Goal: Transaction & Acquisition: Purchase product/service

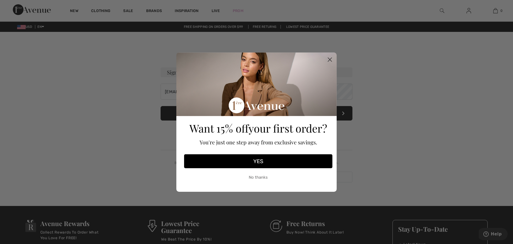
click at [330, 57] on circle "Close dialog" at bounding box center [330, 59] width 9 height 9
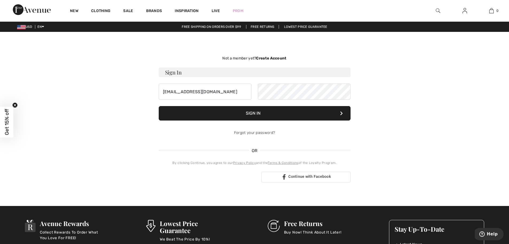
click at [466, 13] on img at bounding box center [465, 10] width 5 height 6
type input "[EMAIL_ADDRESS][DOMAIN_NAME]"
click at [256, 114] on button "Sign In" at bounding box center [255, 113] width 192 height 14
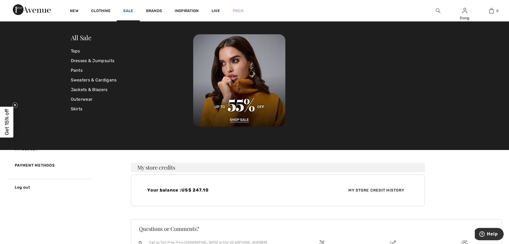
click at [127, 11] on link "Sale" at bounding box center [128, 12] width 10 height 6
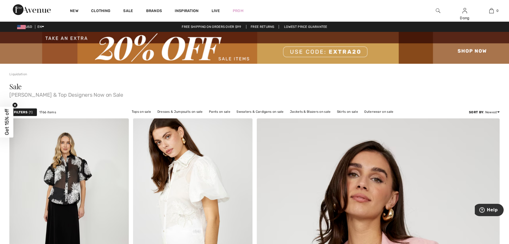
click at [15, 117] on div "Filters 1 1766 items Tops on sale Dresses & Jumpsuits on sale Pants on sale Swe…" at bounding box center [254, 112] width 491 height 12
click at [28, 111] on div "Filters 1" at bounding box center [23, 112] width 28 height 8
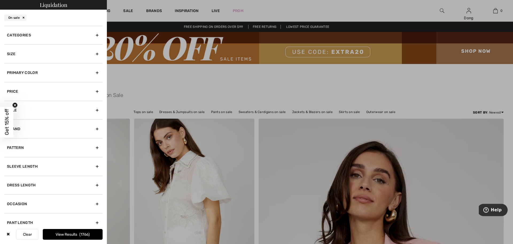
click at [93, 36] on div "Categories" at bounding box center [53, 35] width 98 height 19
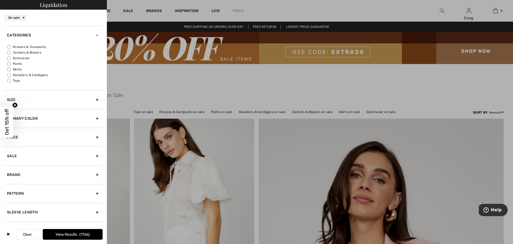
click at [8, 53] on input "Jackets & Blazers" at bounding box center [9, 53] width 4 height 4
radio input "true"
click at [75, 235] on button "View Results 197" at bounding box center [73, 234] width 60 height 11
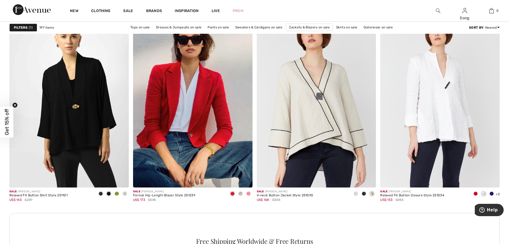
scroll to position [2314, 0]
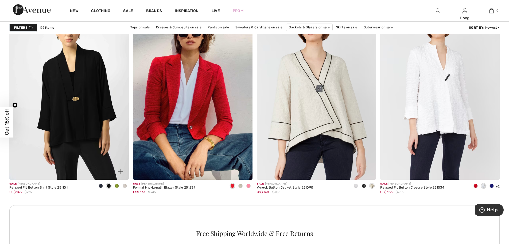
click at [116, 185] on span at bounding box center [117, 185] width 4 height 4
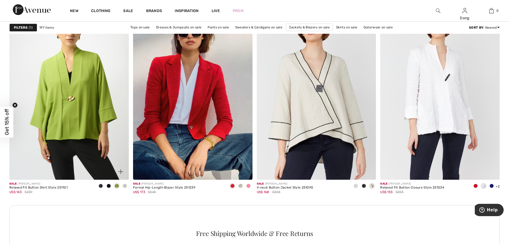
click at [124, 187] on span at bounding box center [125, 185] width 4 height 4
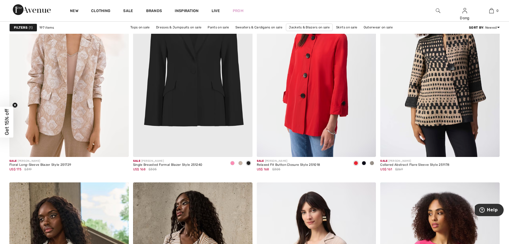
scroll to position [2592, 0]
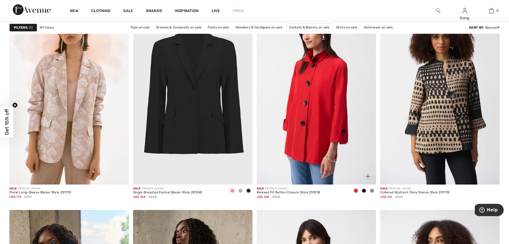
click at [373, 192] on span at bounding box center [372, 190] width 4 height 4
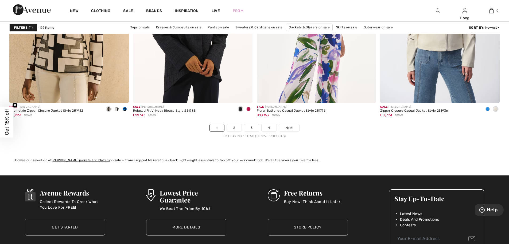
scroll to position [3094, 0]
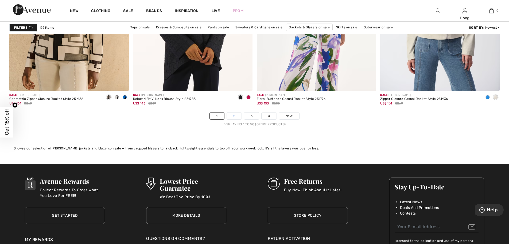
click at [232, 118] on link "2" at bounding box center [234, 115] width 15 height 7
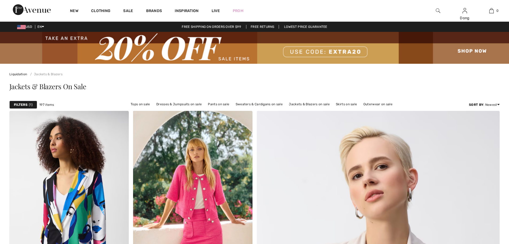
scroll to position [107, 0]
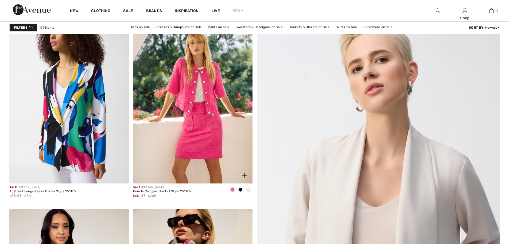
drag, startPoint x: 0, startPoint y: 0, endPoint x: 248, endPoint y: 189, distance: 311.6
click at [248, 189] on span at bounding box center [249, 189] width 4 height 4
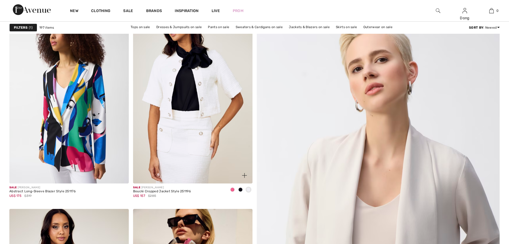
scroll to position [0, 0]
click at [232, 189] on span at bounding box center [233, 189] width 4 height 4
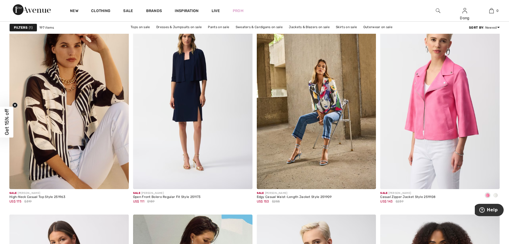
scroll to position [514, 0]
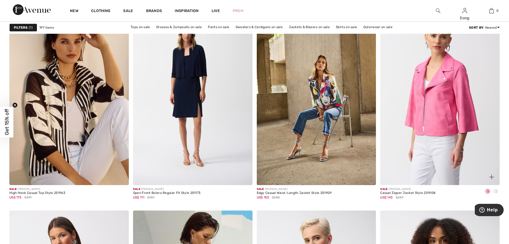
click at [496, 191] on span at bounding box center [496, 191] width 4 height 4
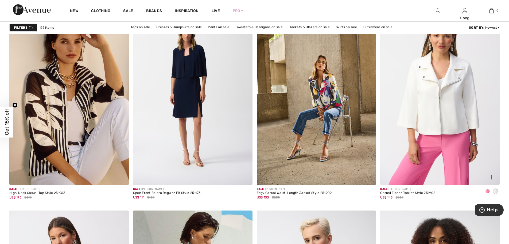
click at [446, 113] on img at bounding box center [441, 95] width 120 height 179
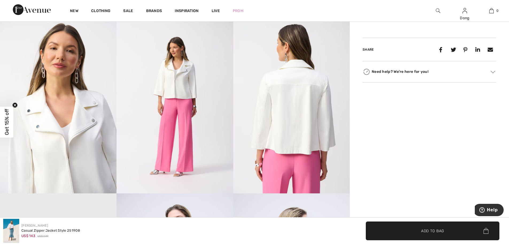
scroll to position [306, 0]
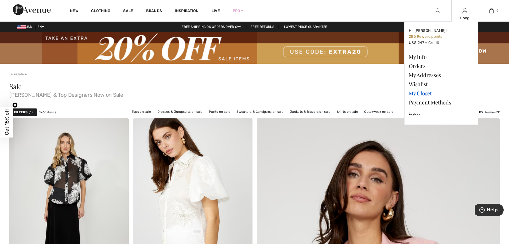
click at [421, 92] on link "My Closet" at bounding box center [441, 93] width 65 height 9
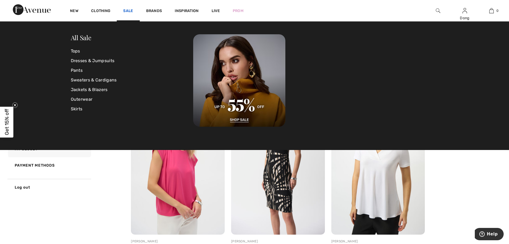
click at [127, 11] on link "Sale" at bounding box center [128, 12] width 10 height 6
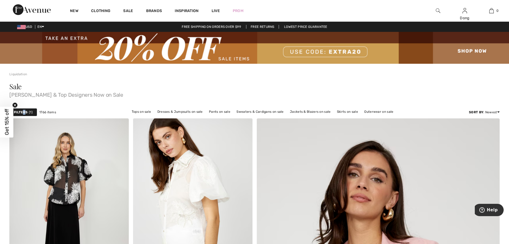
click at [24, 114] on strong "Filters" at bounding box center [21, 112] width 14 height 5
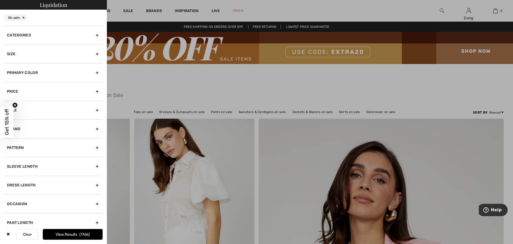
click at [93, 35] on div "Categories" at bounding box center [53, 35] width 98 height 19
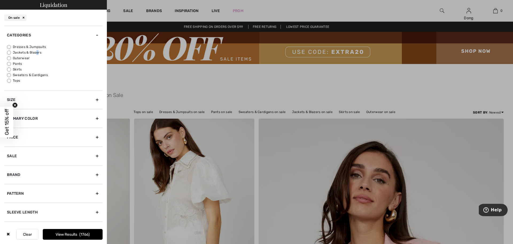
click at [24, 53] on label "Jackets & Blazers" at bounding box center [55, 52] width 96 height 5
click at [9, 53] on input "Jackets & Blazers" at bounding box center [9, 53] width 4 height 4
radio input "true"
click at [69, 233] on button "View Results 197" at bounding box center [73, 234] width 60 height 11
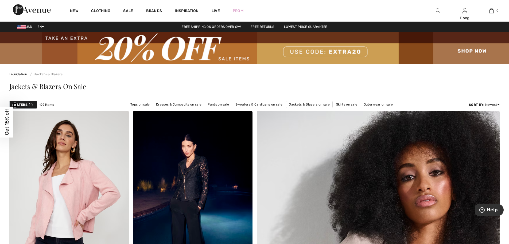
click at [25, 105] on strong "Filters" at bounding box center [21, 104] width 14 height 5
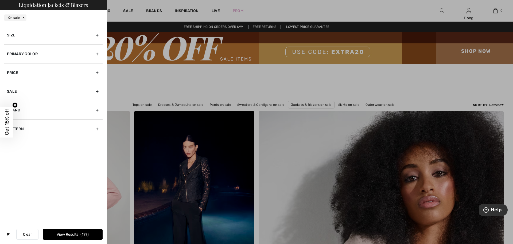
click at [315, 83] on div at bounding box center [256, 122] width 513 height 244
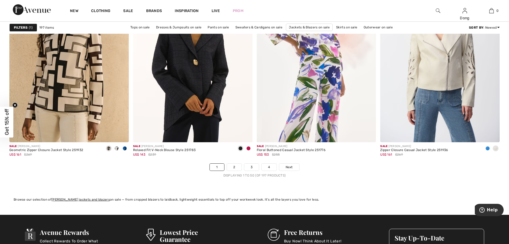
scroll to position [3126, 0]
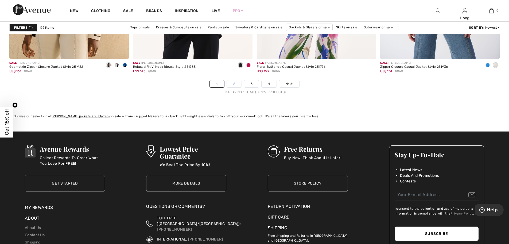
click at [233, 85] on link "2" at bounding box center [234, 83] width 15 height 7
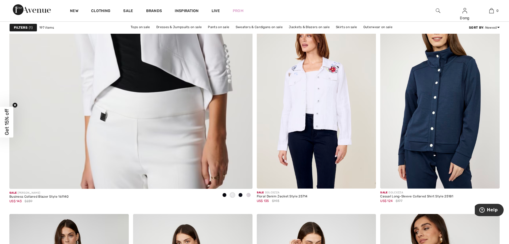
scroll to position [1964, 0]
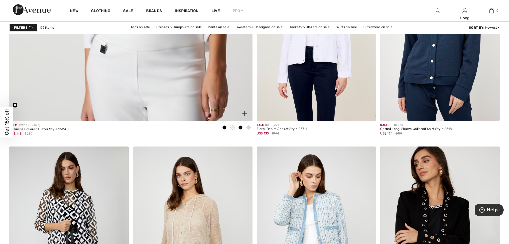
click at [232, 128] on span at bounding box center [233, 127] width 4 height 4
click at [247, 128] on span at bounding box center [249, 127] width 4 height 4
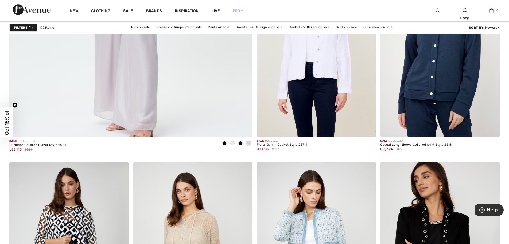
scroll to position [1956, 0]
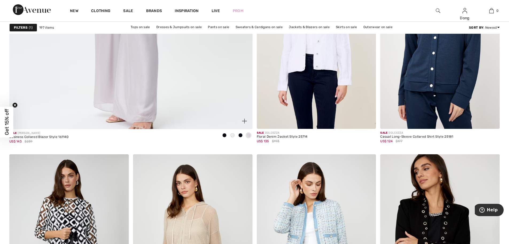
click at [240, 136] on span at bounding box center [241, 135] width 4 height 4
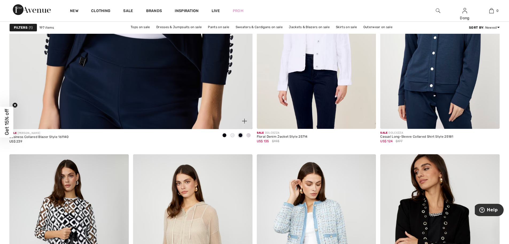
click at [225, 136] on span at bounding box center [225, 135] width 4 height 4
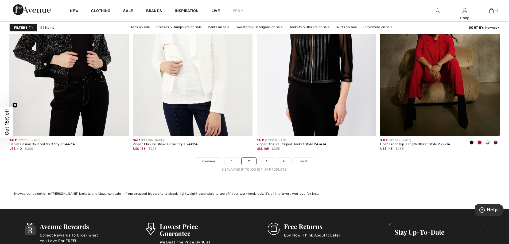
scroll to position [3053, 0]
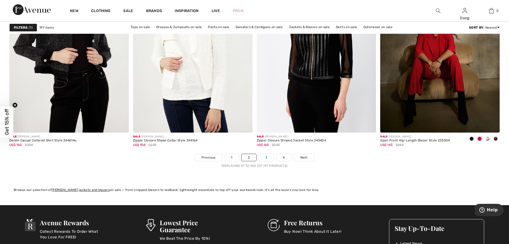
click at [267, 159] on link "3" at bounding box center [266, 157] width 15 height 7
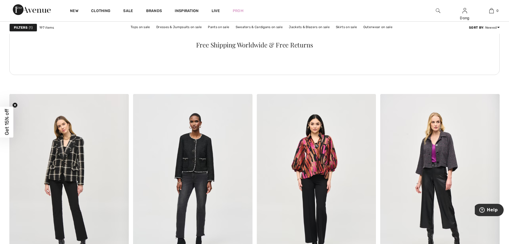
scroll to position [2542, 0]
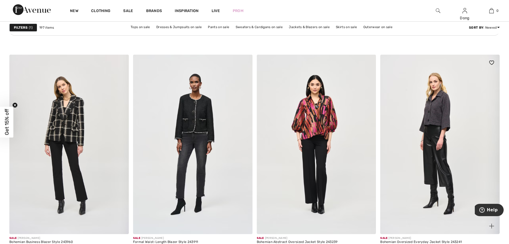
click at [441, 124] on img at bounding box center [441, 144] width 120 height 179
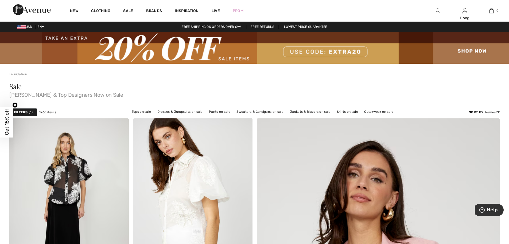
click at [28, 113] on div "Filters 1" at bounding box center [23, 112] width 28 height 8
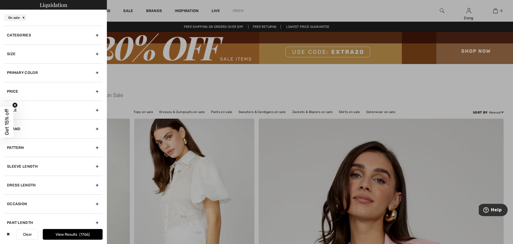
click at [94, 36] on div "Categories" at bounding box center [53, 35] width 98 height 19
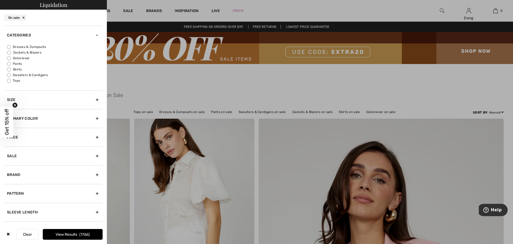
click at [10, 51] on input "Jackets & Blazers" at bounding box center [9, 53] width 4 height 4
radio input "true"
click at [73, 237] on button "View Results 197" at bounding box center [73, 234] width 60 height 11
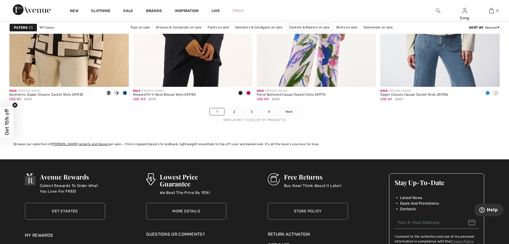
scroll to position [3047, 0]
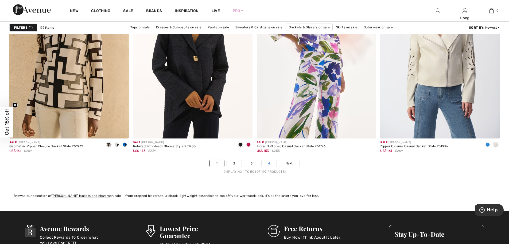
click at [269, 164] on link "4" at bounding box center [269, 163] width 15 height 7
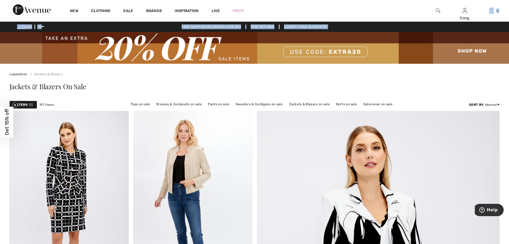
drag, startPoint x: 509, startPoint y: 20, endPoint x: 512, endPoint y: 33, distance: 13.2
click at [509, 33] on html "We value your privacy We use cookies to enhance your browsing experience, serve…" at bounding box center [254, 122] width 509 height 244
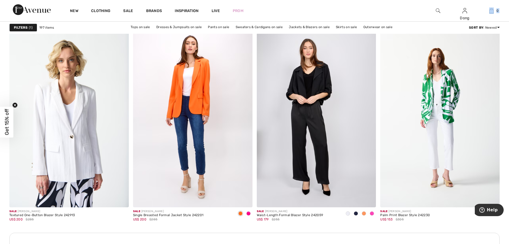
scroll to position [713, 0]
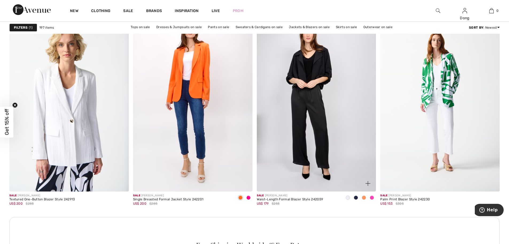
click at [372, 195] on span at bounding box center [372, 197] width 4 height 4
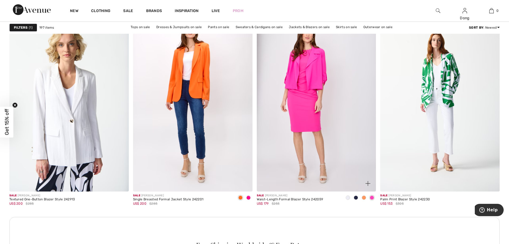
click at [365, 198] on span at bounding box center [364, 197] width 4 height 4
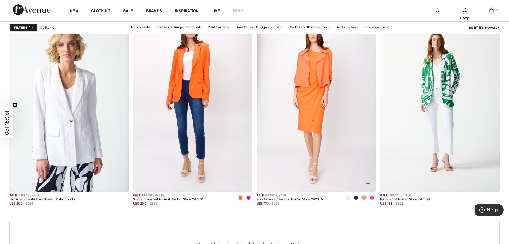
click at [355, 198] on span at bounding box center [356, 197] width 4 height 4
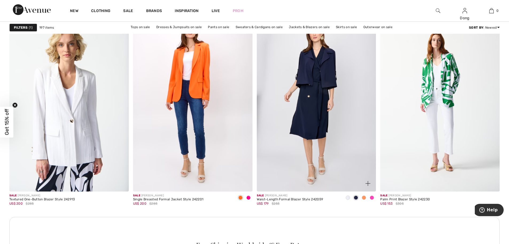
click at [347, 199] on span at bounding box center [348, 197] width 4 height 4
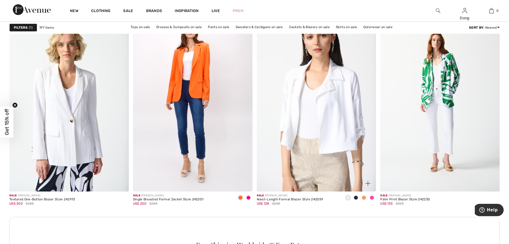
click at [328, 125] on img at bounding box center [317, 101] width 120 height 179
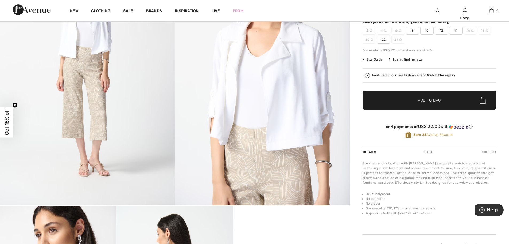
scroll to position [93, 0]
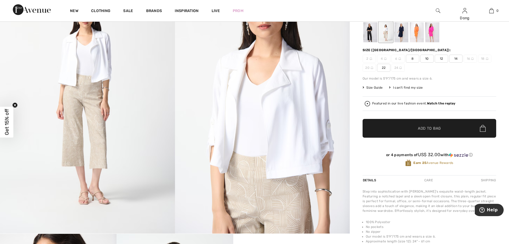
click at [369, 39] on div at bounding box center [371, 32] width 14 height 20
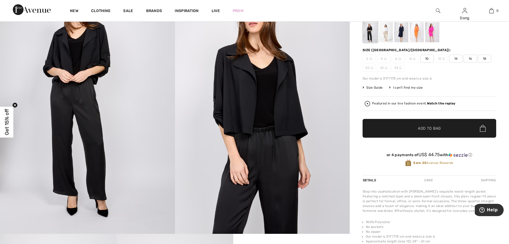
click at [403, 36] on div at bounding box center [402, 32] width 14 height 20
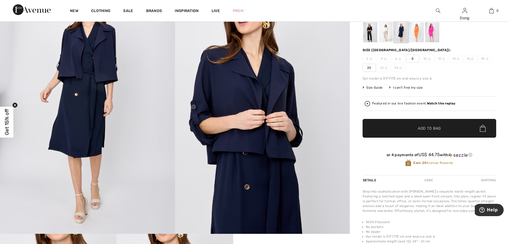
click at [417, 34] on div at bounding box center [417, 32] width 14 height 20
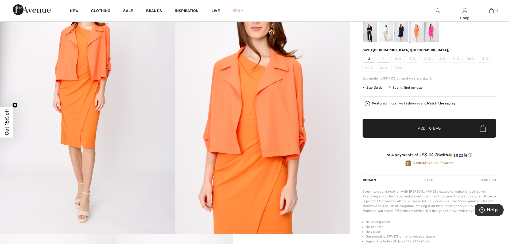
click at [429, 36] on div at bounding box center [433, 32] width 14 height 20
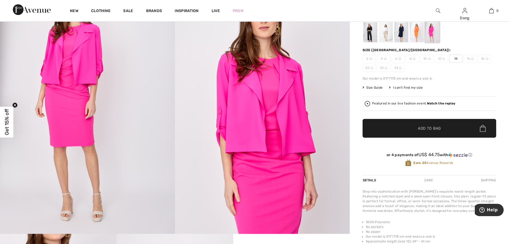
click at [416, 38] on div at bounding box center [417, 32] width 14 height 20
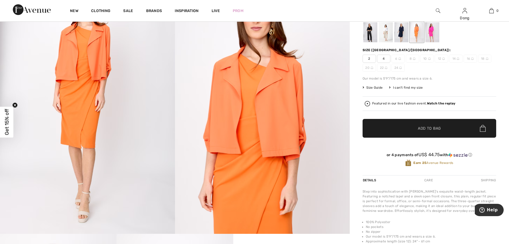
click at [383, 59] on span "4" at bounding box center [383, 59] width 13 height 8
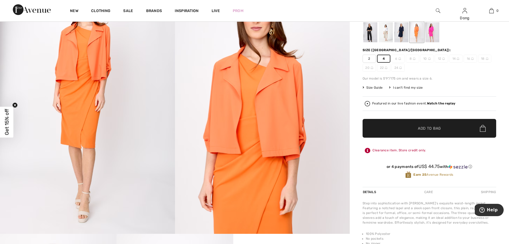
click at [443, 127] on span "✔ Added to Bag Add to Bag" at bounding box center [430, 128] width 134 height 19
click at [401, 33] on div at bounding box center [402, 32] width 14 height 20
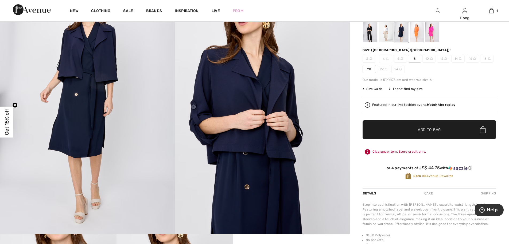
click at [371, 31] on div at bounding box center [371, 32] width 14 height 20
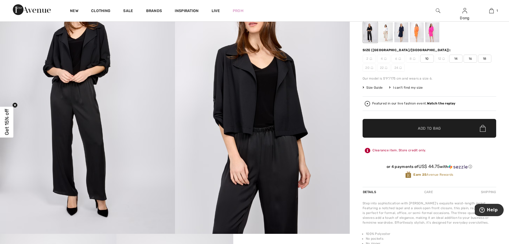
click at [430, 32] on div at bounding box center [433, 32] width 14 height 20
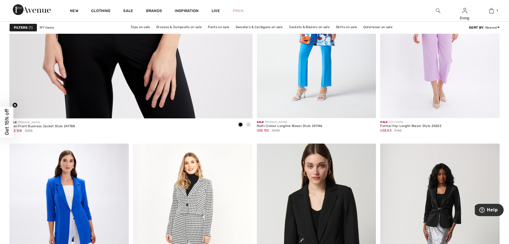
scroll to position [1971, 0]
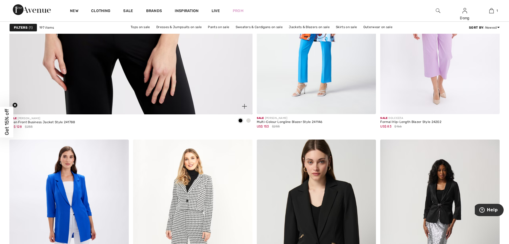
click at [249, 120] on span at bounding box center [249, 120] width 4 height 4
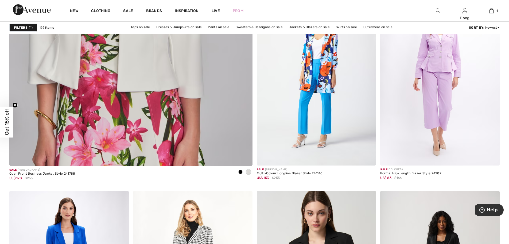
scroll to position [1911, 0]
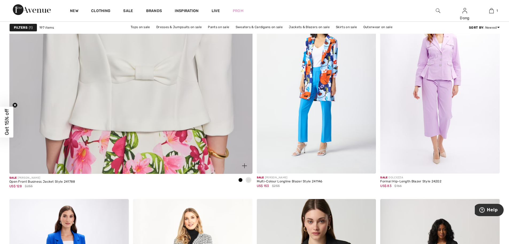
click at [197, 86] on img at bounding box center [131, 9] width 292 height 438
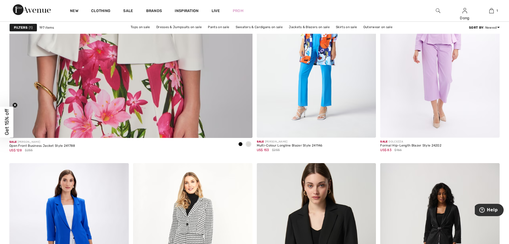
scroll to position [1979, 0]
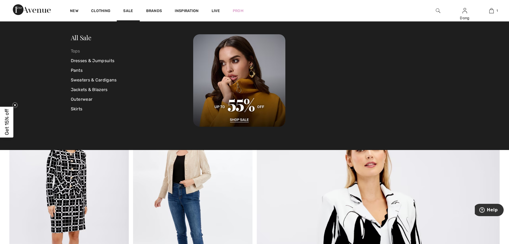
click at [73, 50] on link "Tops" at bounding box center [132, 51] width 123 height 10
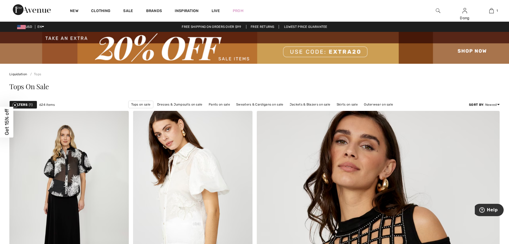
click at [26, 105] on strong "Filters" at bounding box center [21, 104] width 14 height 5
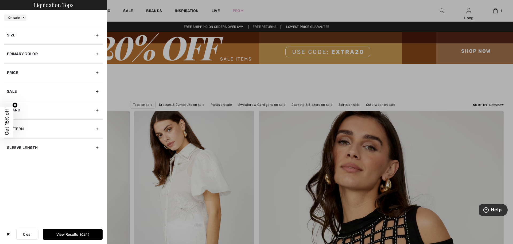
click at [25, 19] on div "On sale" at bounding box center [15, 17] width 22 height 6
click at [23, 18] on div "On sale" at bounding box center [15, 17] width 22 height 6
click at [129, 8] on div at bounding box center [256, 122] width 513 height 244
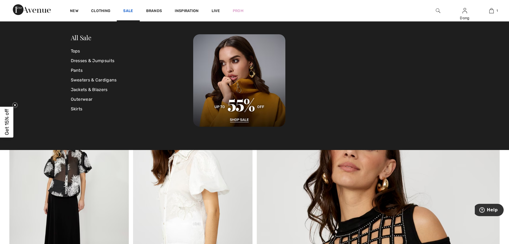
click at [128, 10] on link "Sale" at bounding box center [128, 12] width 10 height 6
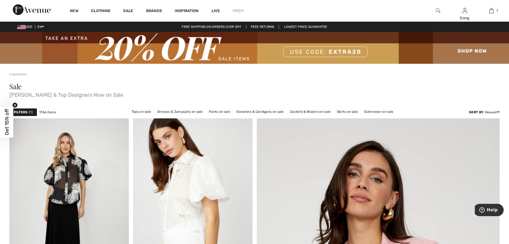
click at [18, 113] on strong "Filters" at bounding box center [21, 112] width 14 height 5
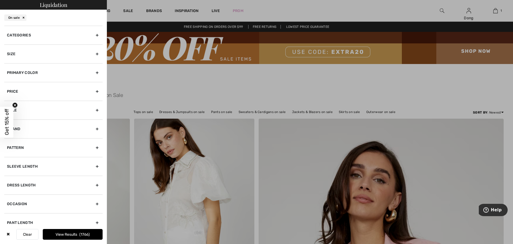
click at [94, 35] on div "Categories" at bounding box center [53, 35] width 98 height 19
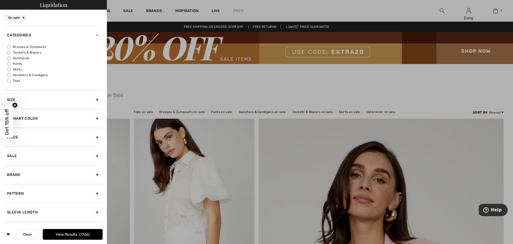
click at [10, 76] on input "Sweaters & Cardigans" at bounding box center [9, 75] width 4 height 4
radio input "true"
click at [76, 236] on button "View Results 51" at bounding box center [73, 234] width 60 height 11
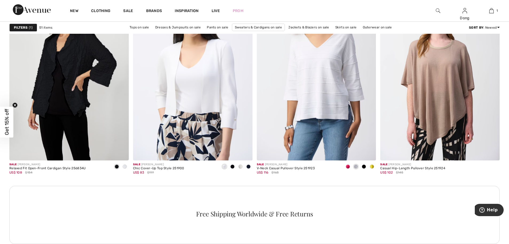
scroll to position [752, 0]
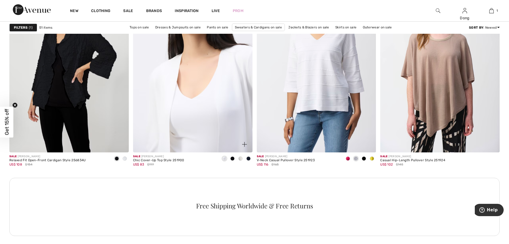
click at [227, 117] on img at bounding box center [193, 62] width 120 height 179
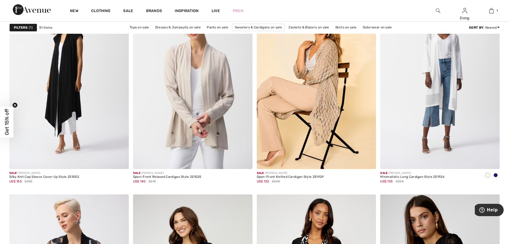
scroll to position [1021, 0]
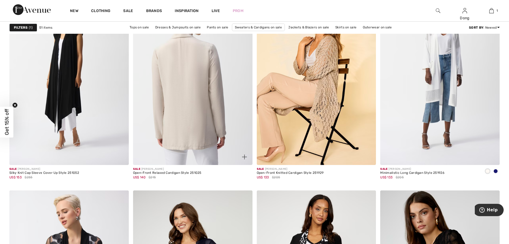
click at [208, 111] on img at bounding box center [193, 75] width 120 height 179
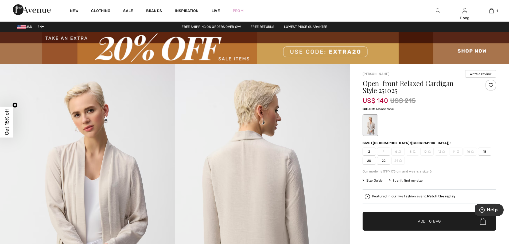
click at [384, 153] on span "4" at bounding box center [383, 151] width 13 height 8
click at [423, 220] on span "Add to Bag" at bounding box center [429, 221] width 23 height 6
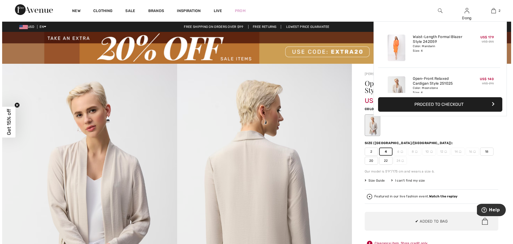
scroll to position [17, 0]
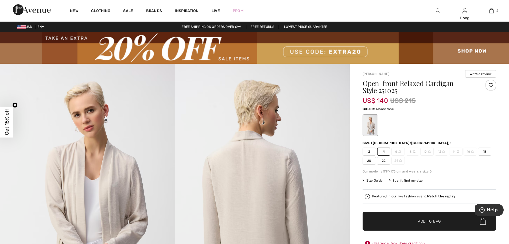
click at [109, 204] on img at bounding box center [87, 195] width 175 height 262
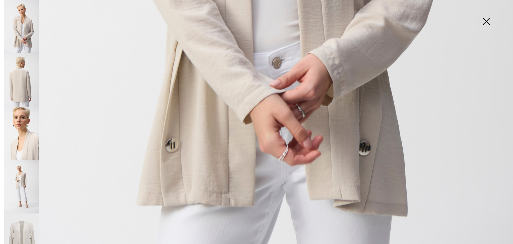
scroll to position [472, 0]
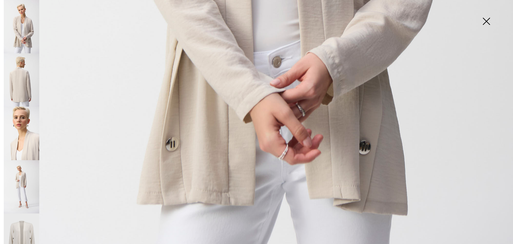
click at [20, 174] on img at bounding box center [22, 186] width 36 height 53
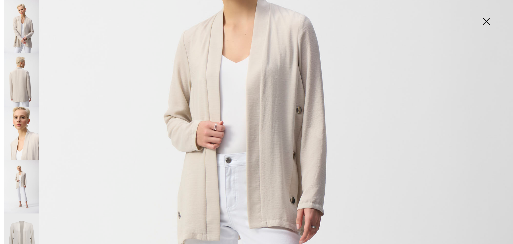
scroll to position [160, 0]
click at [21, 132] on img at bounding box center [22, 132] width 36 height 53
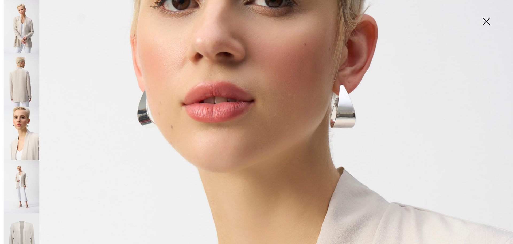
click at [22, 128] on img at bounding box center [22, 132] width 36 height 53
click at [26, 231] on img at bounding box center [22, 239] width 36 height 53
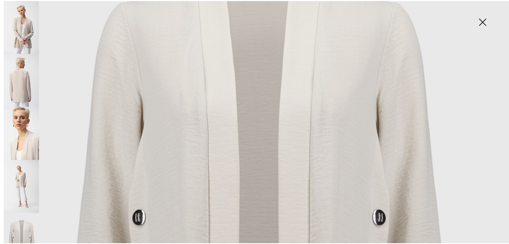
scroll to position [133, 0]
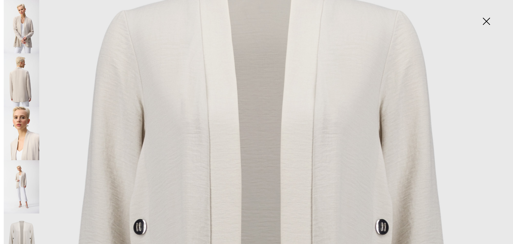
click at [19, 38] on img at bounding box center [22, 26] width 36 height 53
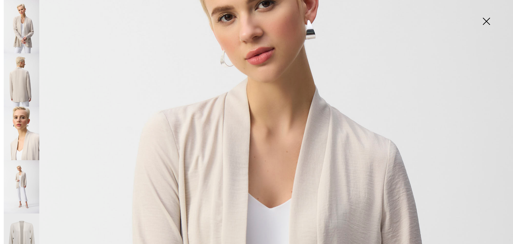
click at [488, 21] on img at bounding box center [486, 22] width 27 height 28
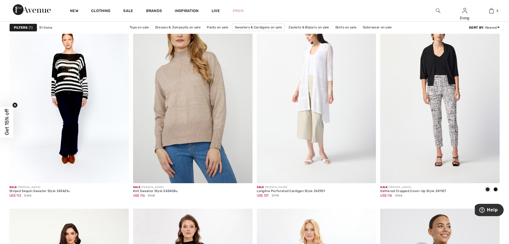
scroll to position [2801, 0]
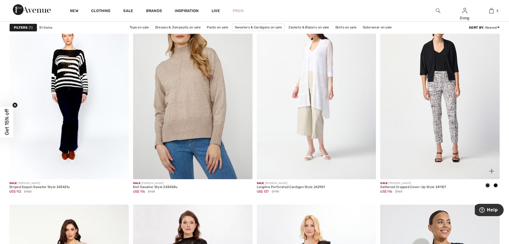
click at [496, 184] on span at bounding box center [496, 185] width 4 height 4
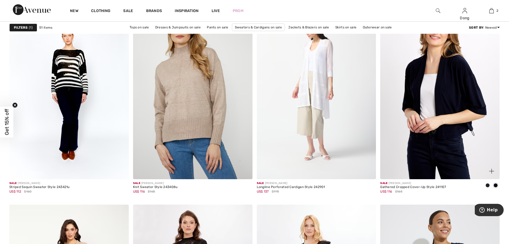
click at [439, 102] on img at bounding box center [441, 89] width 120 height 179
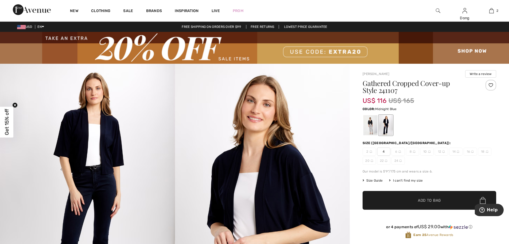
click at [386, 130] on div at bounding box center [386, 125] width 14 height 20
click at [385, 151] on span "4" at bounding box center [383, 151] width 13 height 8
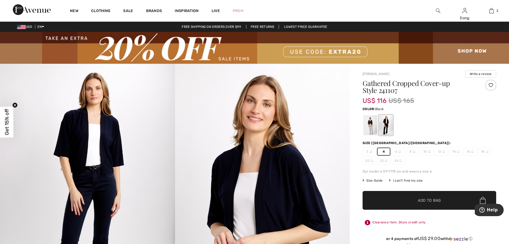
click at [369, 129] on div at bounding box center [371, 125] width 14 height 20
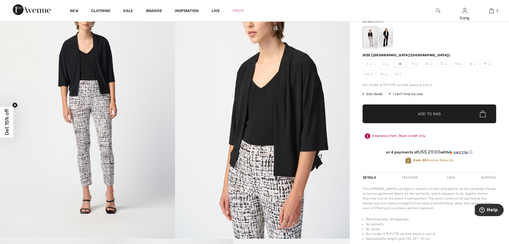
scroll to position [70, 0]
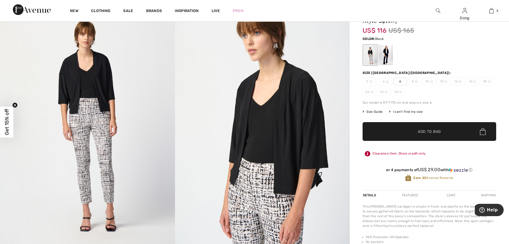
click at [404, 81] on span "6" at bounding box center [400, 81] width 13 height 8
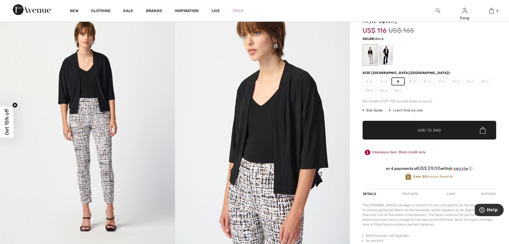
click at [424, 129] on span "Add to Bag" at bounding box center [429, 130] width 23 height 6
click at [397, 81] on span "6" at bounding box center [398, 81] width 13 height 8
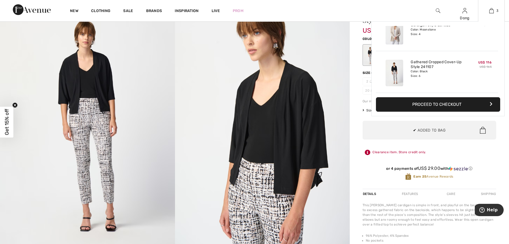
click at [398, 82] on img at bounding box center [395, 73] width 18 height 26
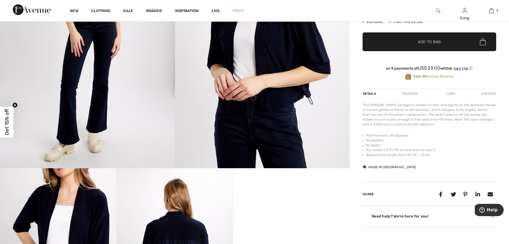
scroll to position [287, 0]
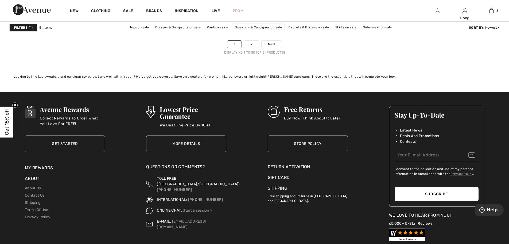
scroll to position [3146, 0]
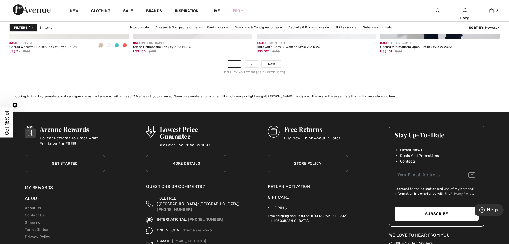
click at [250, 64] on link "2" at bounding box center [251, 63] width 15 height 7
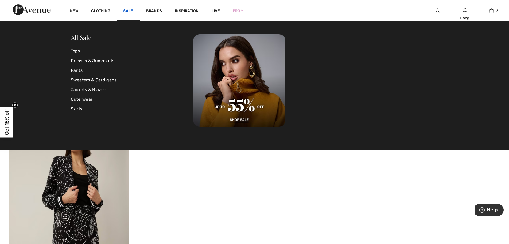
click at [126, 11] on link "Sale" at bounding box center [128, 12] width 10 height 6
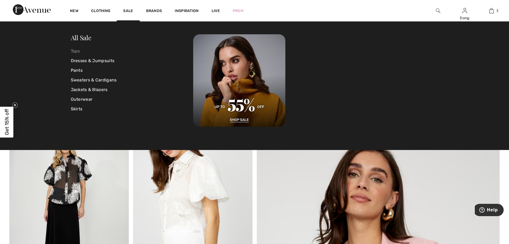
click at [76, 50] on link "Tops" at bounding box center [132, 51] width 123 height 10
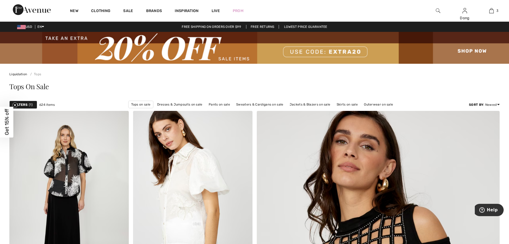
click at [23, 104] on strong "Filters" at bounding box center [21, 104] width 14 height 5
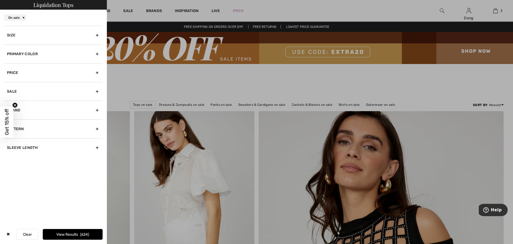
click at [97, 110] on div "Brand" at bounding box center [53, 110] width 98 height 19
click at [27, 121] on label "[PERSON_NAME]" at bounding box center [55, 121] width 96 height 5
click at [11, 121] on input"] "[PERSON_NAME]" at bounding box center [9, 122] width 4 height 4
checkbox input"] "true"
click at [96, 157] on div "Pattern" at bounding box center [53, 157] width 98 height 19
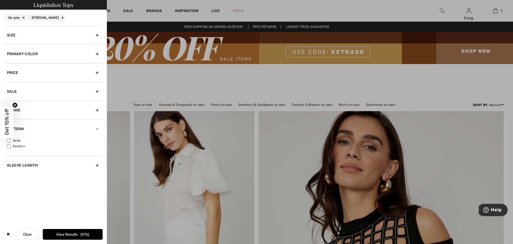
click at [10, 140] on input"] "Solid" at bounding box center [9, 141] width 4 height 4
checkbox input"] "true"
click at [71, 236] on button "View Results 322" at bounding box center [73, 234] width 60 height 11
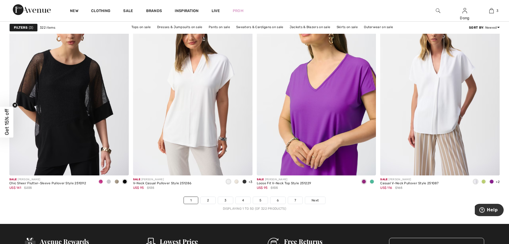
scroll to position [3035, 0]
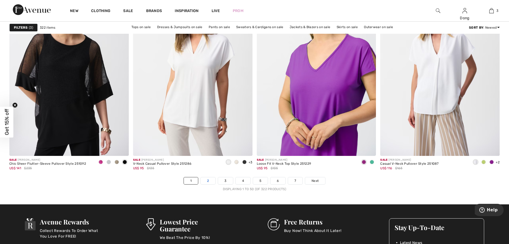
click at [209, 181] on link "2" at bounding box center [208, 180] width 15 height 7
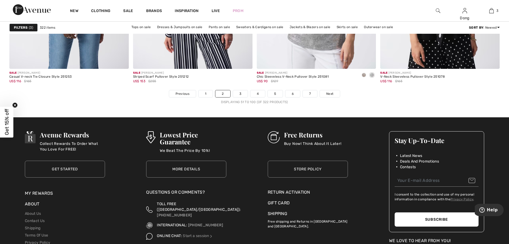
scroll to position [3125, 0]
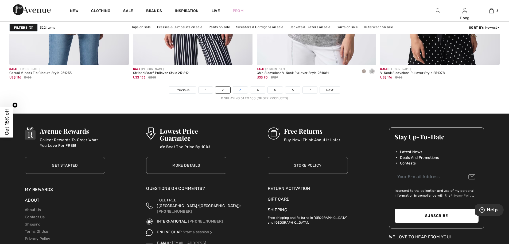
click at [241, 93] on link "3" at bounding box center [240, 89] width 15 height 7
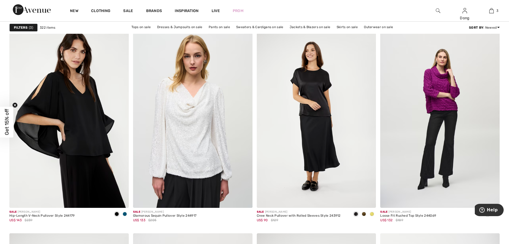
scroll to position [995, 0]
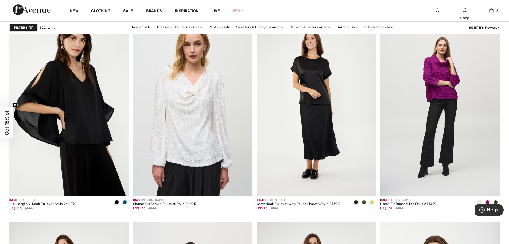
click at [371, 202] on span at bounding box center [372, 202] width 4 height 4
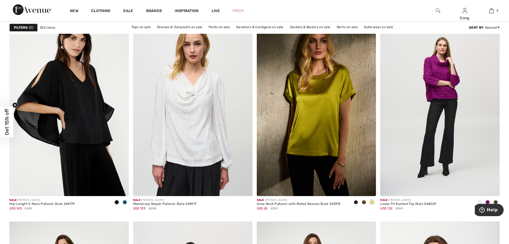
click at [371, 202] on span at bounding box center [372, 202] width 4 height 4
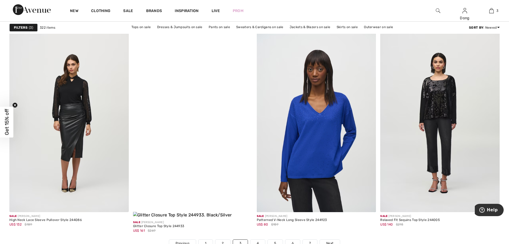
scroll to position [3026, 0]
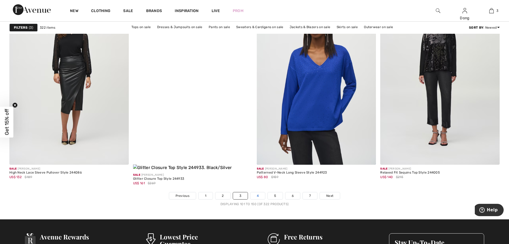
click at [256, 192] on link "4" at bounding box center [258, 195] width 15 height 7
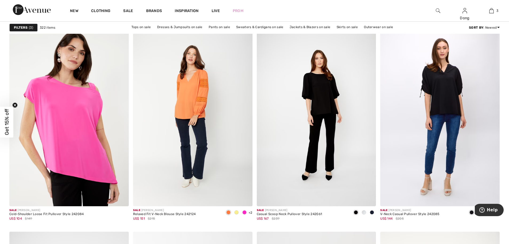
scroll to position [2128, 0]
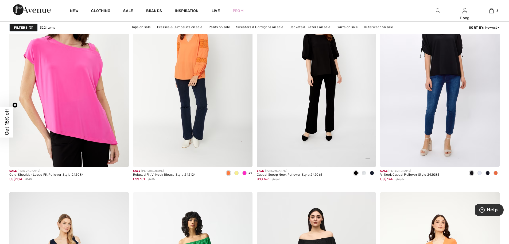
click at [365, 174] on span at bounding box center [364, 173] width 4 height 4
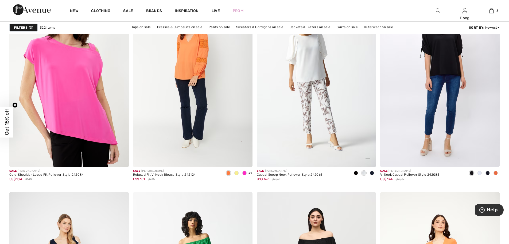
click at [364, 173] on span at bounding box center [364, 173] width 4 height 4
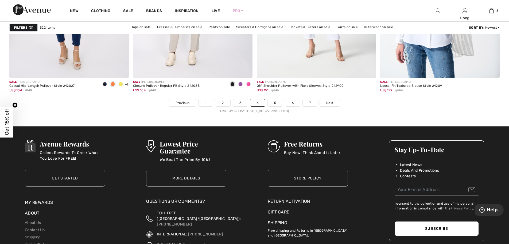
scroll to position [3152, 0]
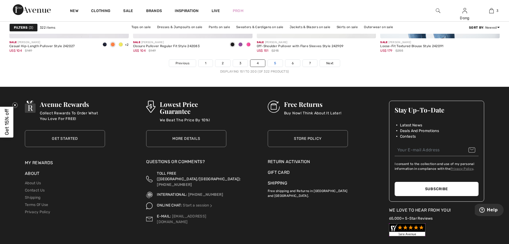
click at [274, 63] on link "5" at bounding box center [275, 63] width 15 height 7
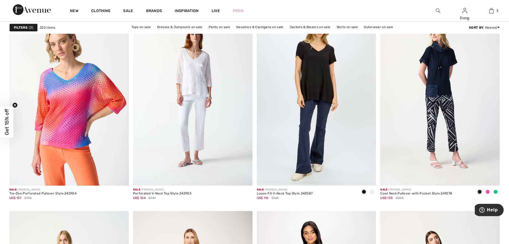
scroll to position [535, 0]
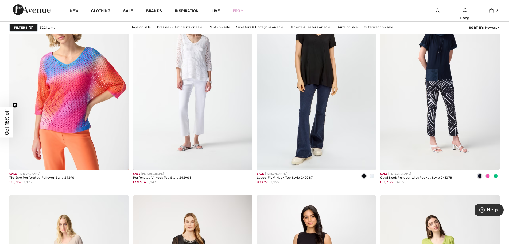
click at [370, 175] on span at bounding box center [372, 176] width 4 height 4
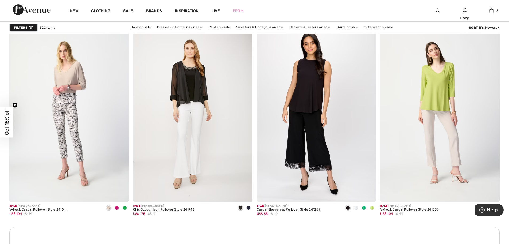
scroll to position [724, 0]
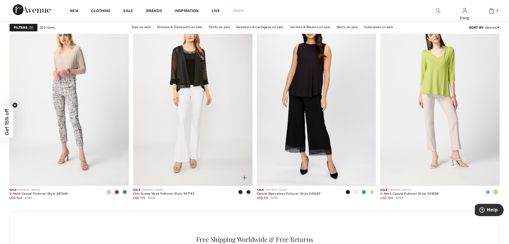
drag, startPoint x: 248, startPoint y: 190, endPoint x: 240, endPoint y: 177, distance: 15.1
click at [248, 190] on span at bounding box center [249, 192] width 4 height 4
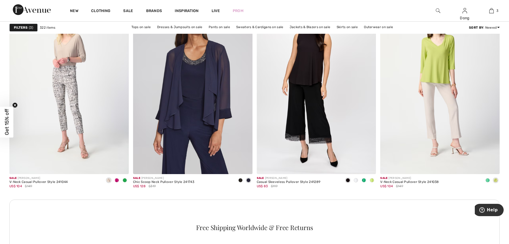
scroll to position [747, 0]
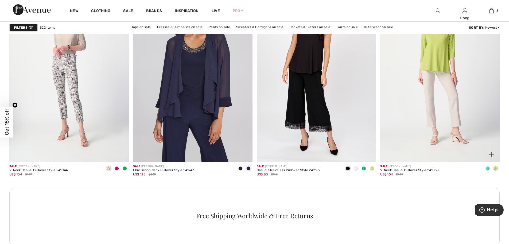
click at [487, 169] on span at bounding box center [488, 168] width 4 height 4
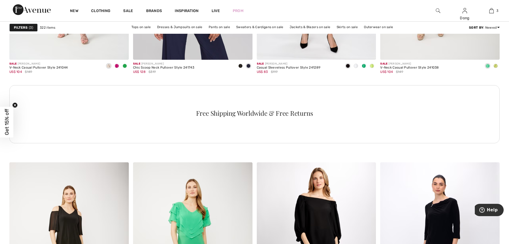
scroll to position [775, 0]
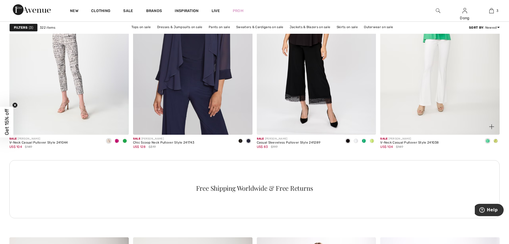
click at [496, 140] on span at bounding box center [496, 141] width 4 height 4
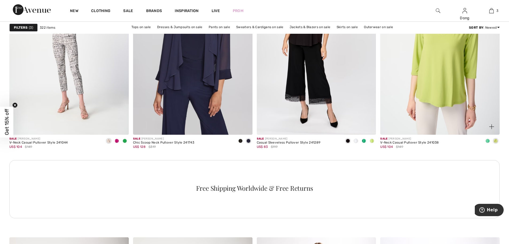
click at [464, 106] on img at bounding box center [441, 44] width 120 height 179
click at [463, 104] on img at bounding box center [441, 44] width 120 height 179
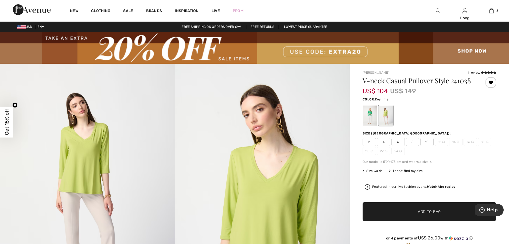
click at [426, 212] on span "Add to Bag" at bounding box center [429, 212] width 23 height 6
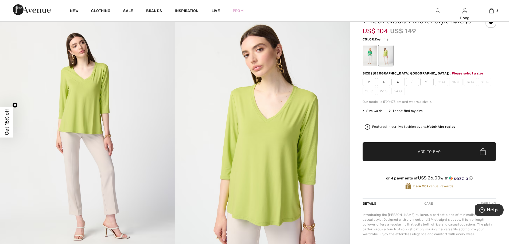
scroll to position [88, 0]
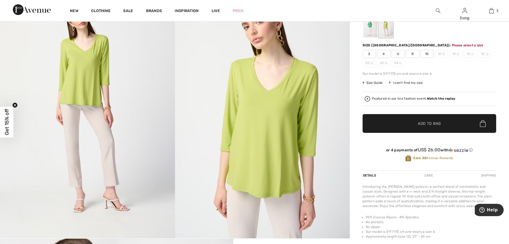
click at [426, 124] on span "Add to Bag" at bounding box center [429, 124] width 23 height 6
click at [399, 57] on span "6" at bounding box center [398, 54] width 13 height 8
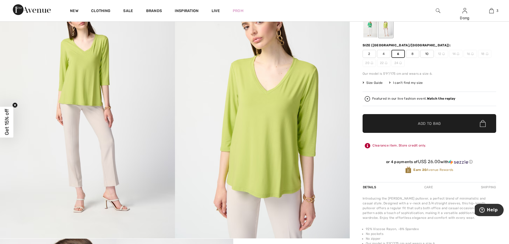
click at [426, 122] on span "Add to Bag" at bounding box center [429, 124] width 23 height 6
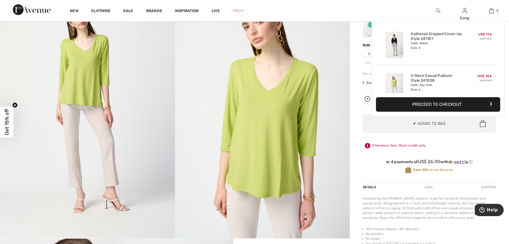
scroll to position [100, 0]
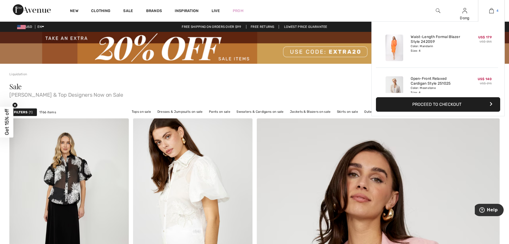
click at [490, 11] on img at bounding box center [492, 10] width 5 height 6
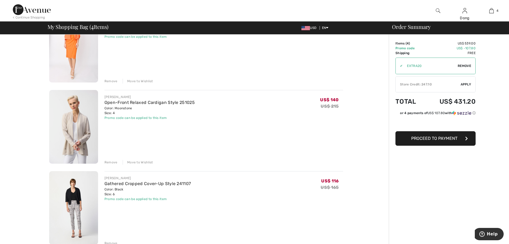
scroll to position [57, 0]
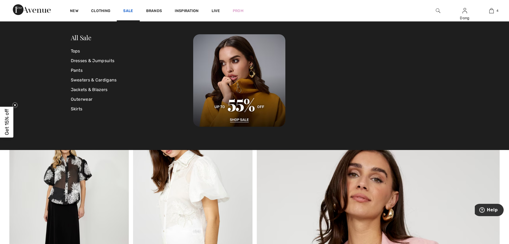
click at [131, 11] on link "Sale" at bounding box center [128, 12] width 10 height 6
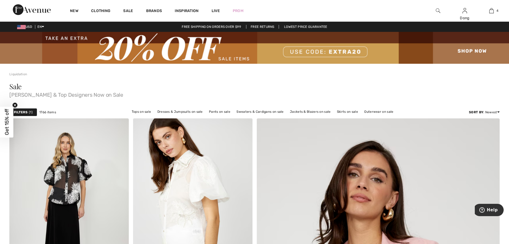
click at [28, 113] on div "Filters 1" at bounding box center [23, 112] width 28 height 8
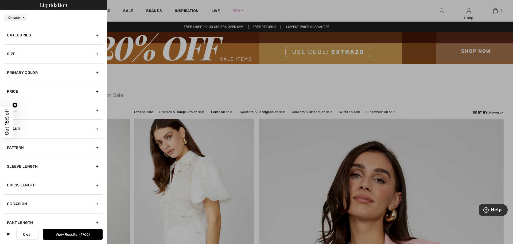
click at [93, 34] on div "Categories" at bounding box center [53, 35] width 98 height 19
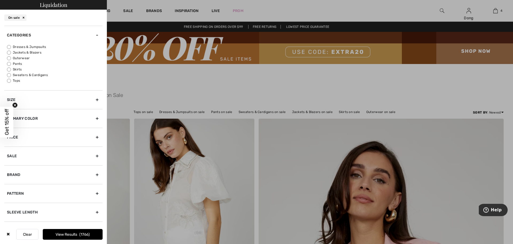
click at [9, 81] on input "Tops" at bounding box center [9, 81] width 4 height 4
radio input "true"
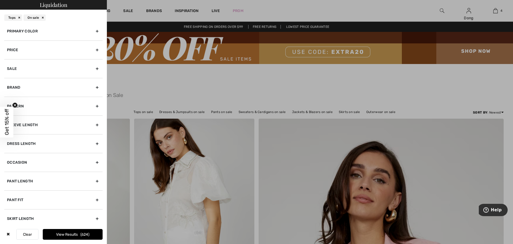
scroll to position [90, 0]
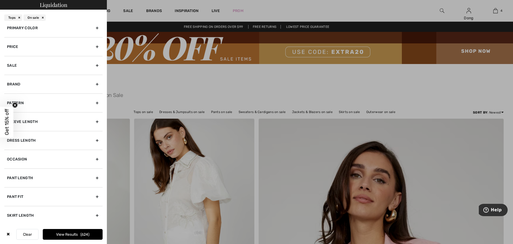
click at [92, 84] on div "Brand" at bounding box center [53, 84] width 98 height 19
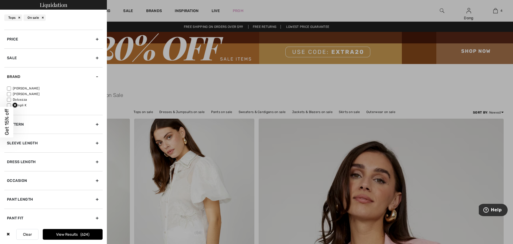
scroll to position [45, 0]
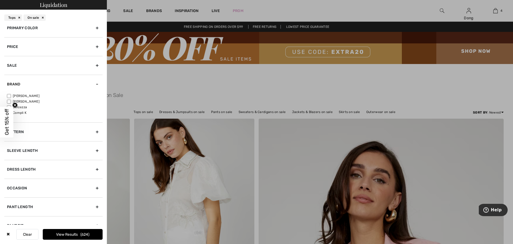
click at [9, 96] on input"] "[PERSON_NAME]" at bounding box center [9, 96] width 4 height 4
checkbox input"] "true"
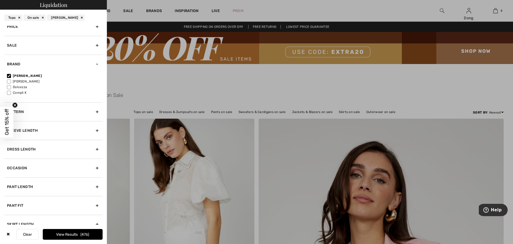
scroll to position [74, 0]
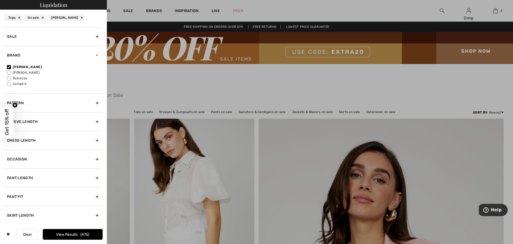
click at [93, 102] on div "Pattern" at bounding box center [53, 102] width 98 height 19
click at [10, 97] on input"] "Solid" at bounding box center [9, 97] width 4 height 4
checkbox input"] "true"
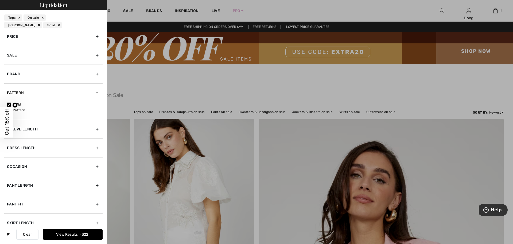
scroll to position [70, 0]
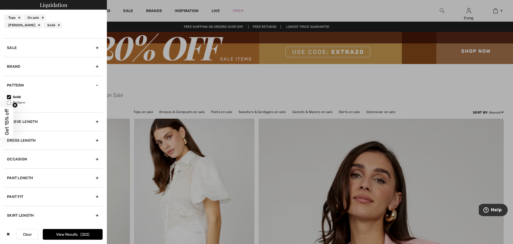
click at [72, 230] on button "View Results 322" at bounding box center [73, 234] width 60 height 11
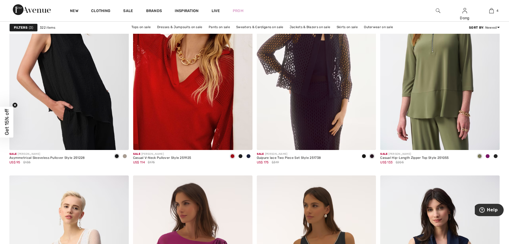
scroll to position [2592, 0]
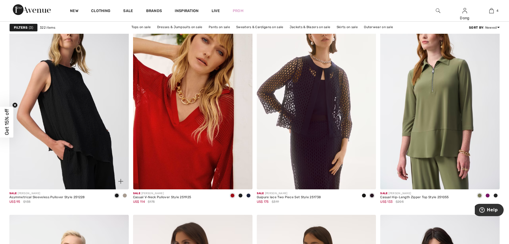
click at [124, 196] on span at bounding box center [125, 195] width 4 height 4
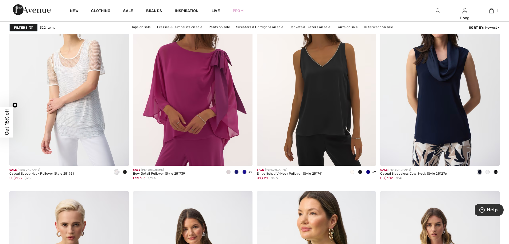
scroll to position [2808, 0]
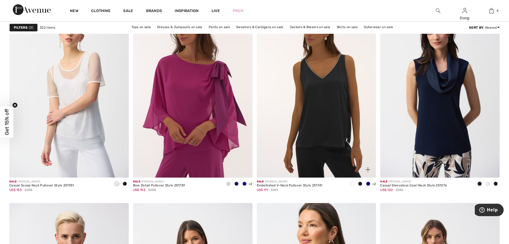
click at [353, 185] on span at bounding box center [352, 183] width 4 height 4
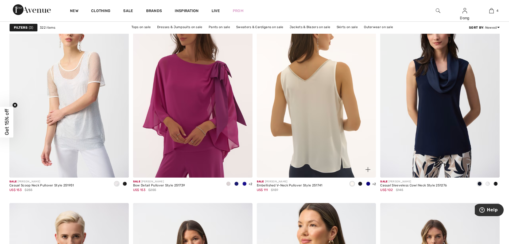
click at [304, 109] on img at bounding box center [317, 87] width 120 height 179
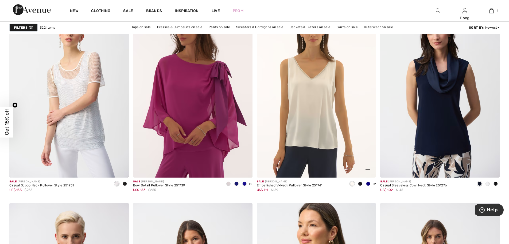
click at [352, 184] on span at bounding box center [352, 183] width 4 height 4
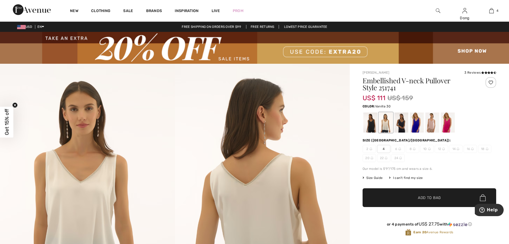
click at [425, 199] on span "Add to Bag" at bounding box center [429, 198] width 23 height 6
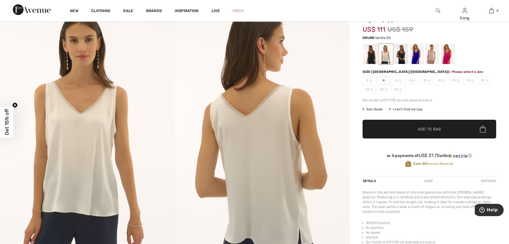
scroll to position [95, 0]
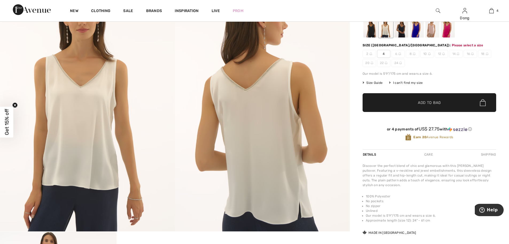
click at [85, 133] on img at bounding box center [87, 100] width 175 height 262
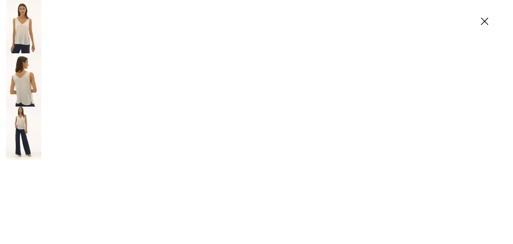
scroll to position [95, 0]
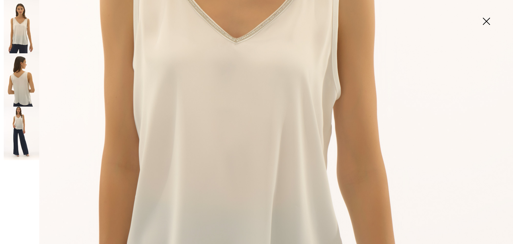
scroll to position [305, 0]
click at [15, 126] on img at bounding box center [22, 132] width 36 height 53
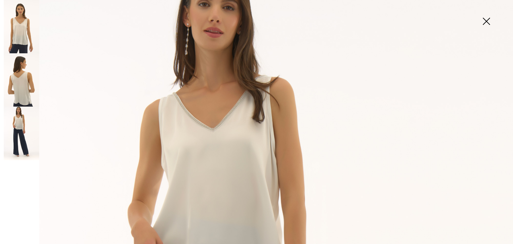
scroll to position [40, 0]
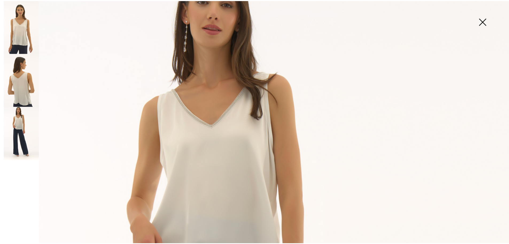
scroll to position [95, 0]
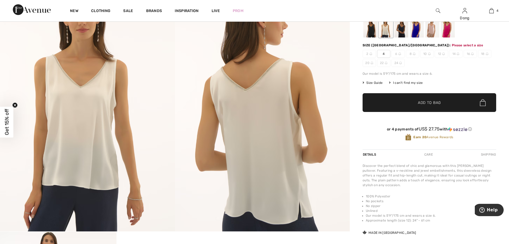
click at [87, 100] on img at bounding box center [87, 100] width 175 height 262
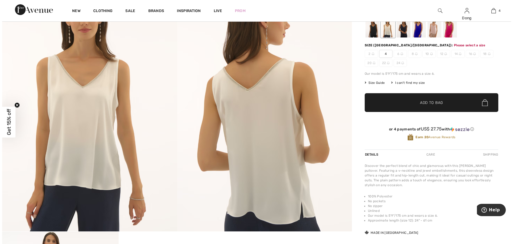
scroll to position [95, 0]
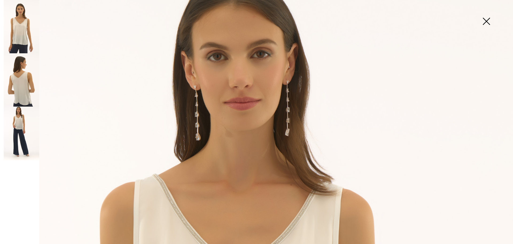
scroll to position [0, 0]
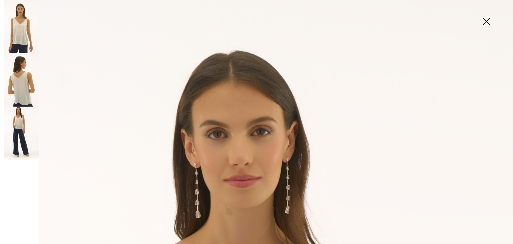
click at [484, 21] on img at bounding box center [486, 22] width 27 height 28
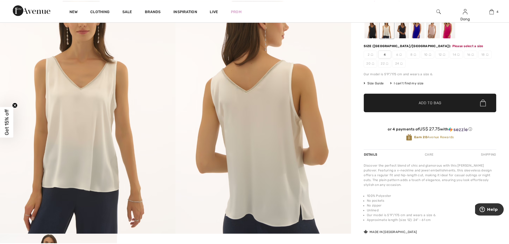
scroll to position [95, 0]
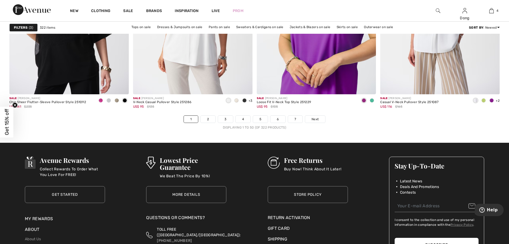
scroll to position [3084, 0]
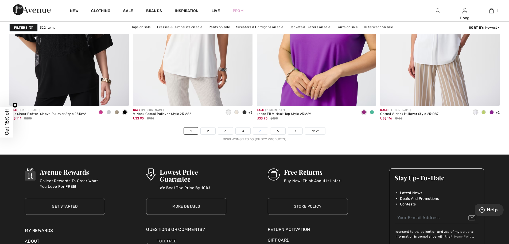
click at [260, 133] on link "5" at bounding box center [260, 130] width 15 height 7
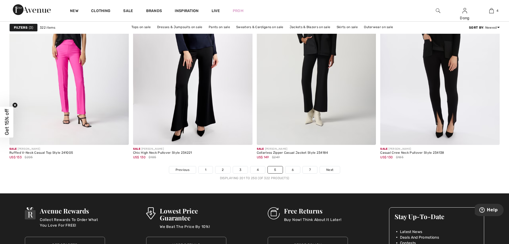
scroll to position [3061, 0]
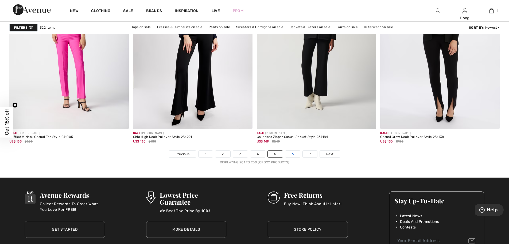
click at [295, 154] on link "6" at bounding box center [293, 153] width 15 height 7
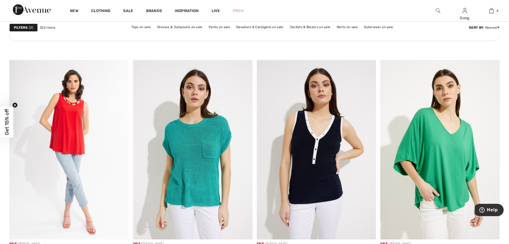
scroll to position [2578, 0]
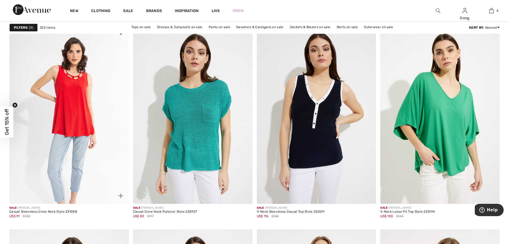
click at [76, 109] on img at bounding box center [69, 113] width 120 height 179
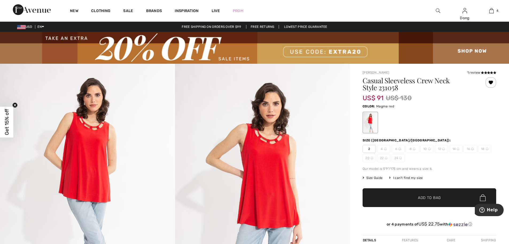
click at [368, 148] on span "2" at bounding box center [369, 149] width 13 height 8
click at [438, 199] on span "Add to Bag" at bounding box center [429, 198] width 23 height 6
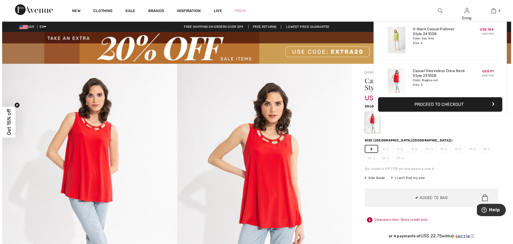
scroll to position [142, 0]
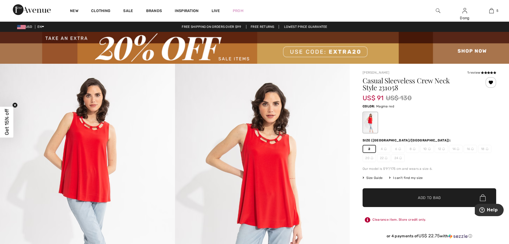
click at [79, 137] on img at bounding box center [87, 195] width 175 height 263
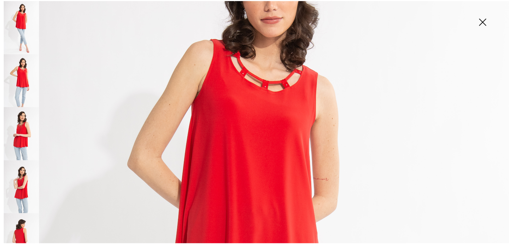
scroll to position [0, 0]
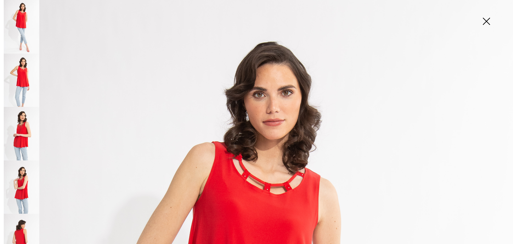
click at [488, 21] on img at bounding box center [486, 22] width 27 height 28
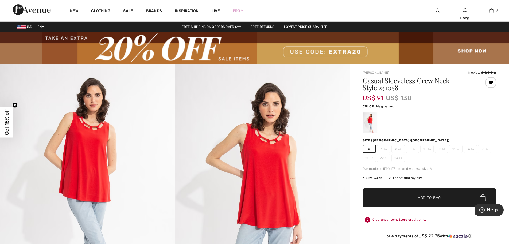
drag, startPoint x: 483, startPoint y: 74, endPoint x: 481, endPoint y: 77, distance: 3.6
click at [483, 74] on link at bounding box center [489, 72] width 16 height 3
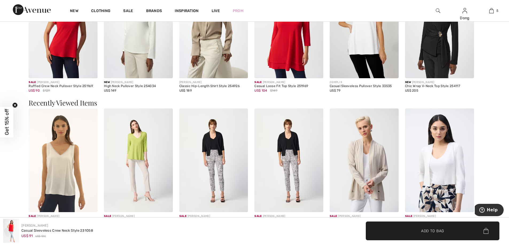
scroll to position [933, 0]
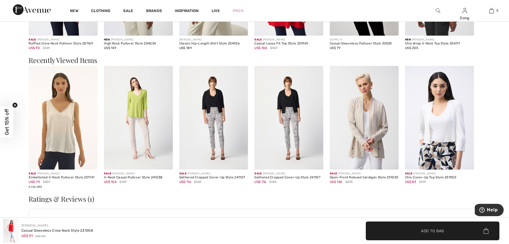
scroll to position [776, 0]
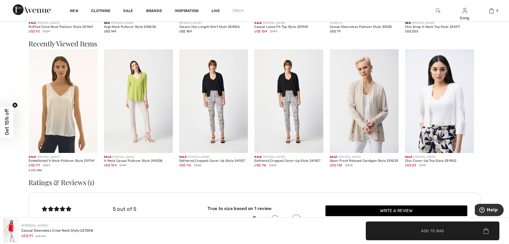
click at [436, 120] on img at bounding box center [439, 100] width 69 height 103
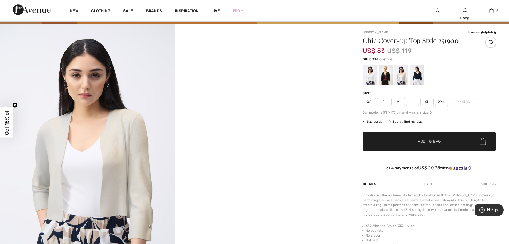
scroll to position [32, 0]
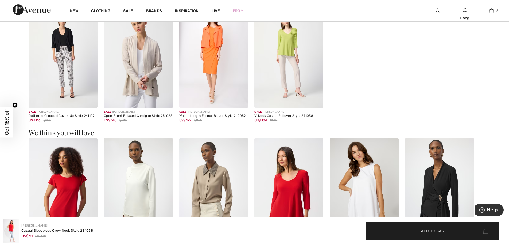
scroll to position [684, 0]
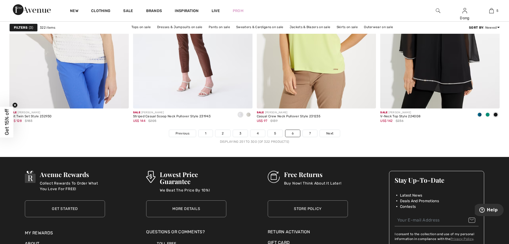
scroll to position [3086, 0]
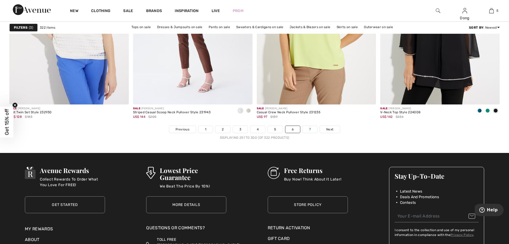
click at [307, 131] on link "7" at bounding box center [310, 129] width 14 height 7
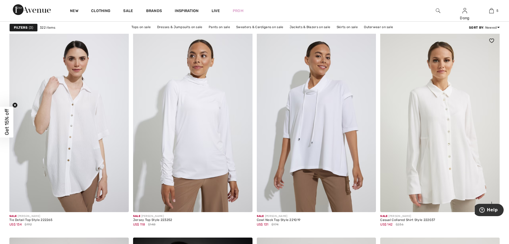
scroll to position [469, 0]
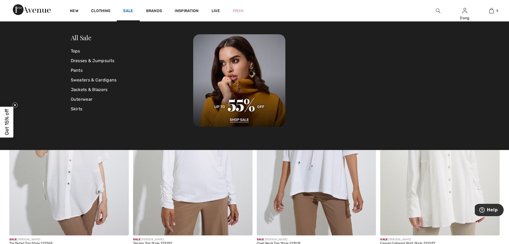
click at [128, 13] on link "Sale" at bounding box center [128, 12] width 10 height 6
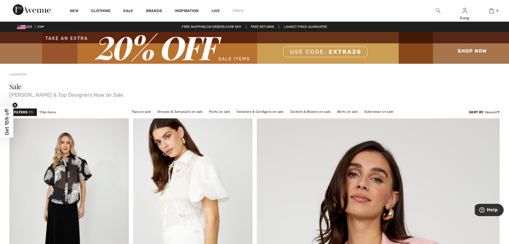
click at [22, 113] on strong "Filters" at bounding box center [21, 112] width 14 height 5
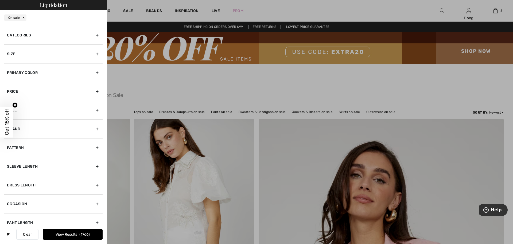
click at [92, 34] on div "Categories" at bounding box center [53, 35] width 98 height 19
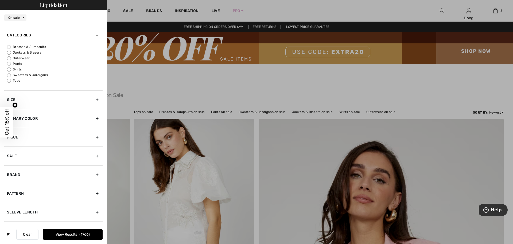
click at [9, 64] on input "Pants" at bounding box center [9, 64] width 4 height 4
radio input "true"
click at [92, 119] on div "Primary Color" at bounding box center [53, 118] width 98 height 19
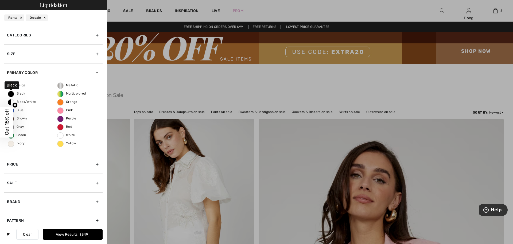
click at [9, 93] on span "Black" at bounding box center [16, 93] width 17 height 4
click at [0, 0] on input "Black" at bounding box center [0, 0] width 0 height 0
click at [11, 86] on span "Beige" at bounding box center [17, 85] width 18 height 4
click at [0, 0] on input "Beige" at bounding box center [0, 0] width 0 height 0
click at [9, 145] on label "Ivory" at bounding box center [11, 143] width 6 height 6
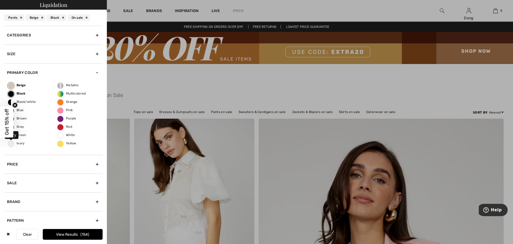
click at [0, 0] on input "Ivory" at bounding box center [0, 0] width 0 height 0
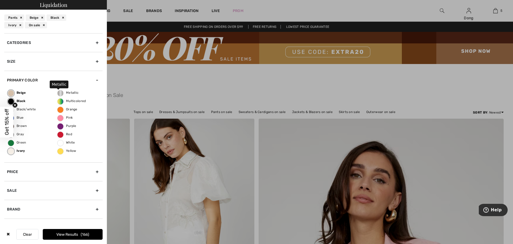
click at [59, 94] on span "Metallic" at bounding box center [67, 93] width 21 height 4
click at [0, 0] on input "Metallic" at bounding box center [0, 0] width 0 height 0
click at [94, 209] on div "Brand" at bounding box center [53, 209] width 98 height 19
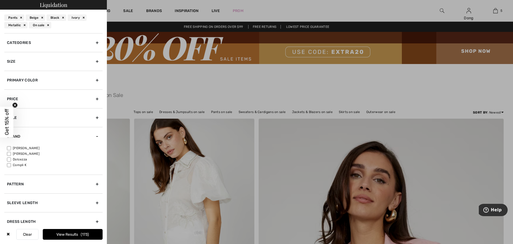
click at [9, 148] on input"] "[PERSON_NAME]" at bounding box center [9, 148] width 4 height 4
checkbox input"] "true"
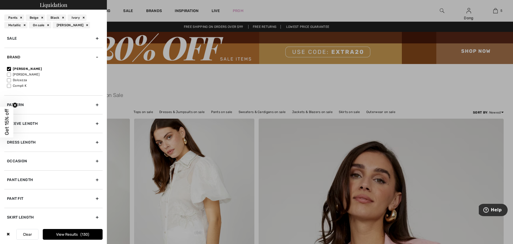
scroll to position [81, 0]
click at [94, 102] on div "Pattern" at bounding box center [53, 102] width 98 height 19
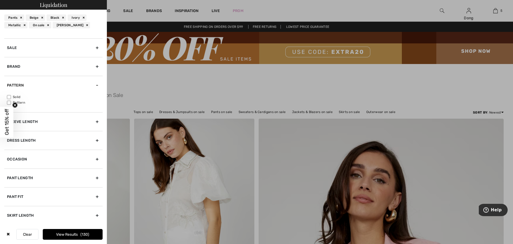
scroll to position [70, 0]
click at [9, 97] on input"] "Solid" at bounding box center [9, 97] width 4 height 4
checkbox input"] "true"
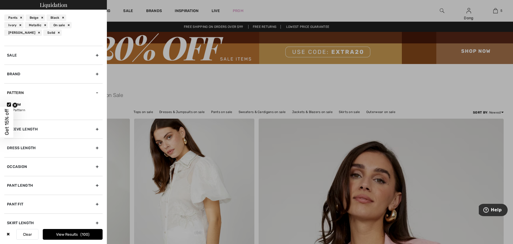
click at [94, 185] on div "Pant Length" at bounding box center [53, 185] width 98 height 19
click at [10, 179] on input"] "Crop" at bounding box center [9, 179] width 4 height 4
checkbox input"] "true"
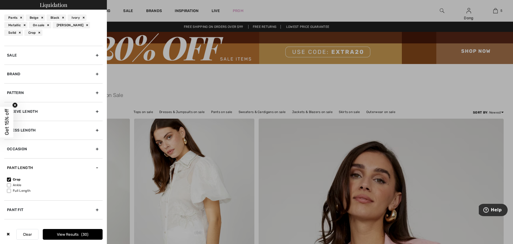
click at [69, 233] on button "View Results 30" at bounding box center [73, 234] width 60 height 11
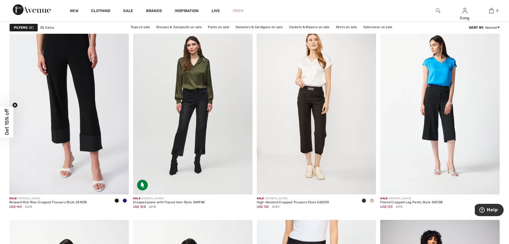
scroll to position [1005, 0]
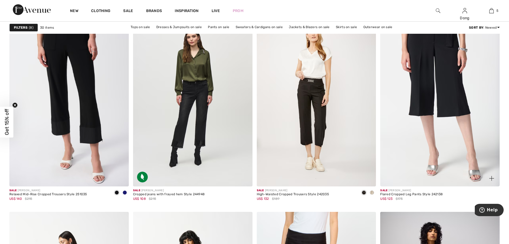
click at [452, 100] on img at bounding box center [441, 96] width 120 height 179
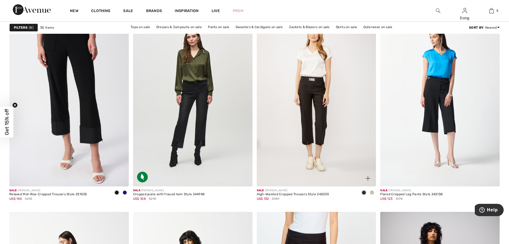
click at [321, 124] on img at bounding box center [317, 96] width 120 height 179
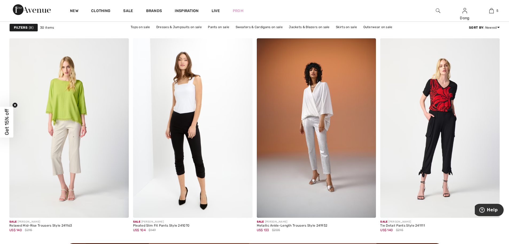
scroll to position [1409, 0]
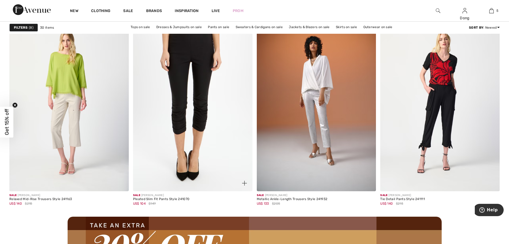
click at [197, 95] on img at bounding box center [193, 101] width 120 height 179
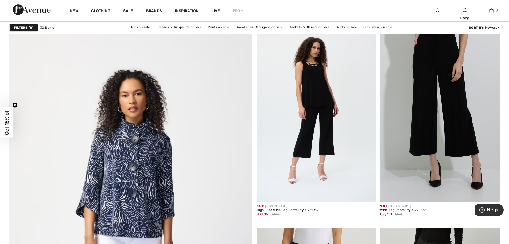
scroll to position [1689, 0]
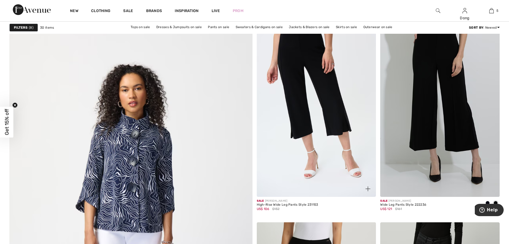
click at [339, 124] on img at bounding box center [317, 106] width 120 height 179
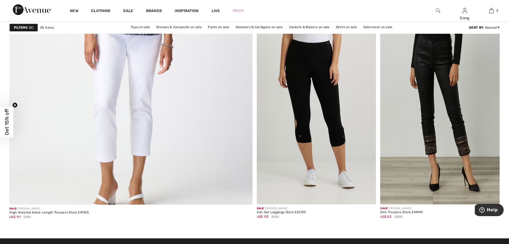
scroll to position [1876, 0]
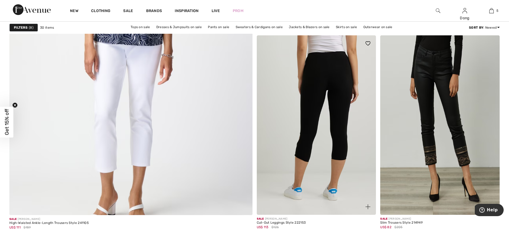
click at [332, 90] on img at bounding box center [317, 124] width 120 height 179
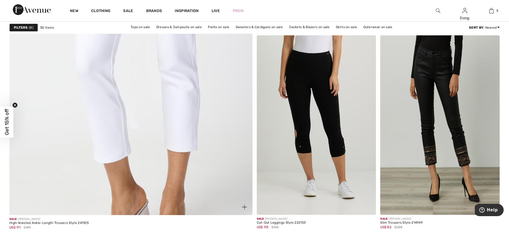
click at [166, 69] on img at bounding box center [131, 50] width 292 height 438
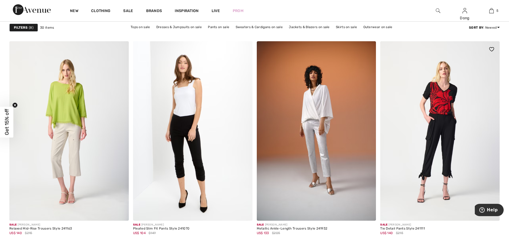
scroll to position [1382, 0]
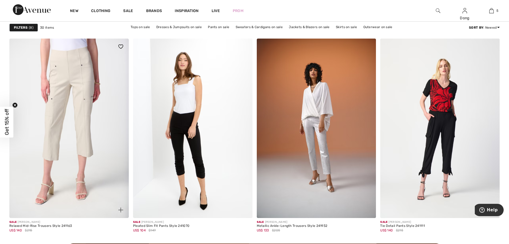
click at [84, 118] on img at bounding box center [69, 128] width 120 height 179
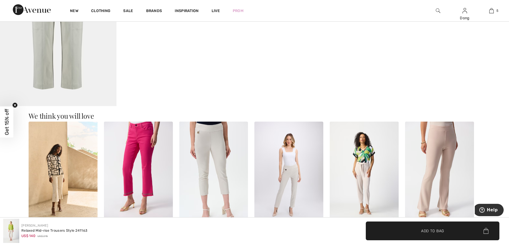
scroll to position [599, 0]
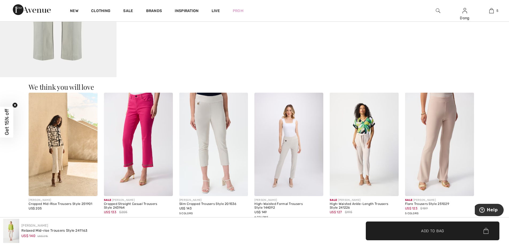
click at [223, 132] on img at bounding box center [213, 144] width 69 height 103
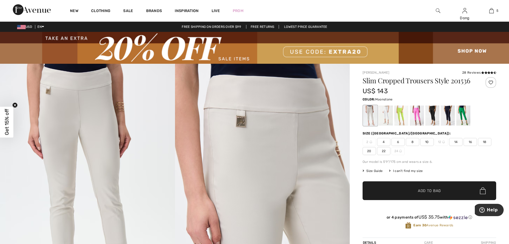
drag, startPoint x: 509, startPoint y: 26, endPoint x: 513, endPoint y: 29, distance: 5.0
click at [509, 29] on html "We value your privacy We use cookies to enhance your browsing experience, serve…" at bounding box center [254, 122] width 509 height 244
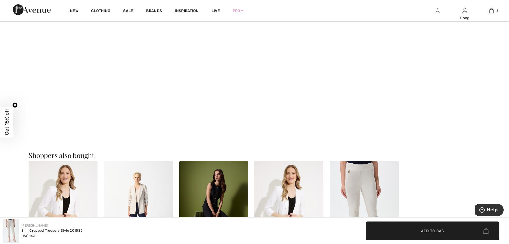
scroll to position [609, 0]
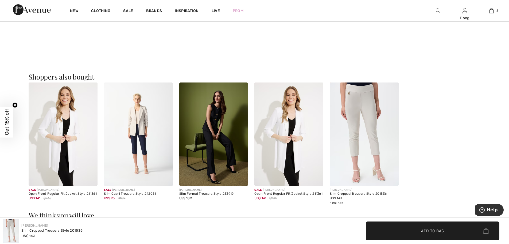
click at [140, 136] on img at bounding box center [138, 133] width 69 height 103
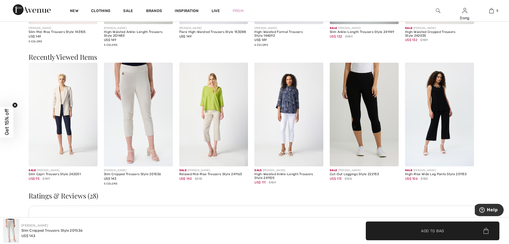
scroll to position [911, 0]
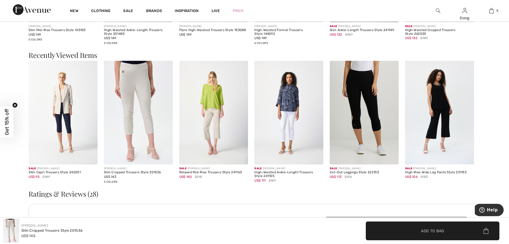
click at [66, 123] on img at bounding box center [63, 112] width 69 height 103
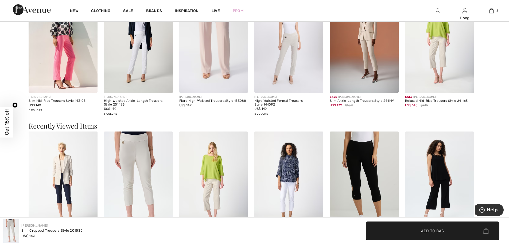
scroll to position [839, 0]
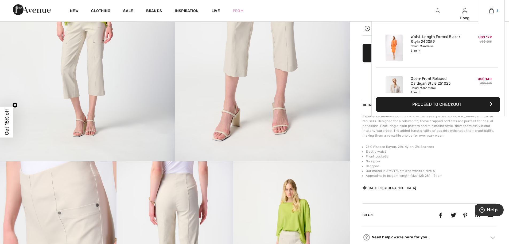
click at [493, 9] on img at bounding box center [492, 10] width 5 height 6
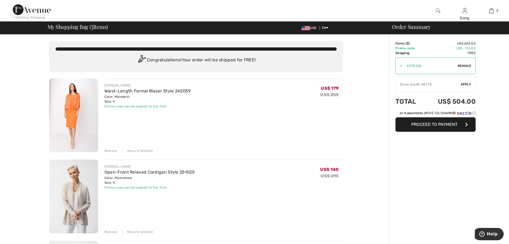
click at [136, 152] on div "Move to Wishlist" at bounding box center [138, 150] width 30 height 5
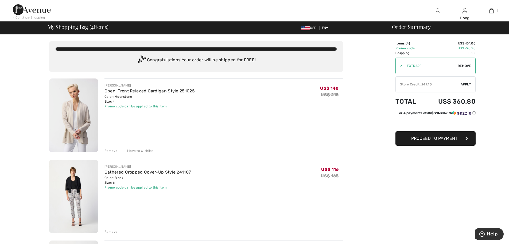
drag, startPoint x: 266, startPoint y: 147, endPoint x: 257, endPoint y: 169, distance: 24.2
click at [257, 169] on div "JOSEPH RIBKOFF Gathered Cropped Cover-Up Style 241107 Color: Black Size: 6 Fina…" at bounding box center [224, 177] width 239 height 26
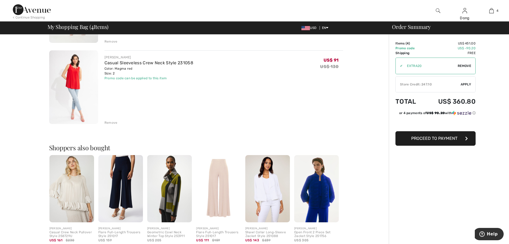
scroll to position [272, 0]
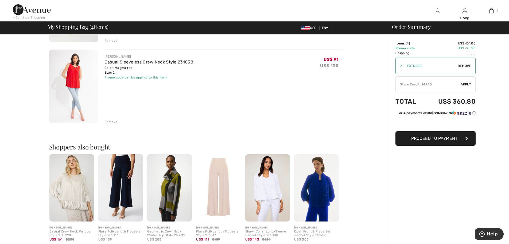
click at [281, 196] on img at bounding box center [268, 187] width 45 height 67
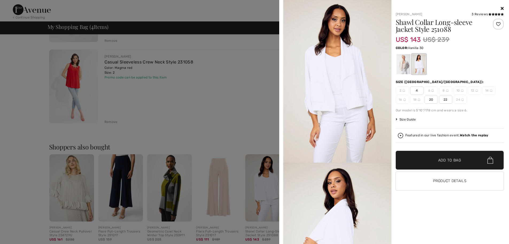
click at [417, 93] on span "4" at bounding box center [417, 90] width 13 height 8
drag, startPoint x: 457, startPoint y: 162, endPoint x: 434, endPoint y: 151, distance: 25.5
click at [456, 162] on span "Add to Bag" at bounding box center [450, 160] width 23 height 6
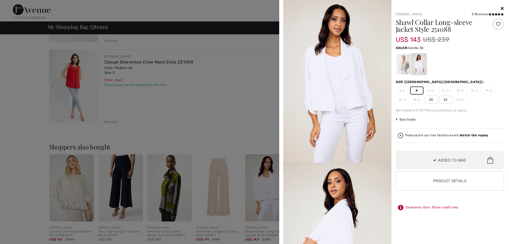
scroll to position [142, 0]
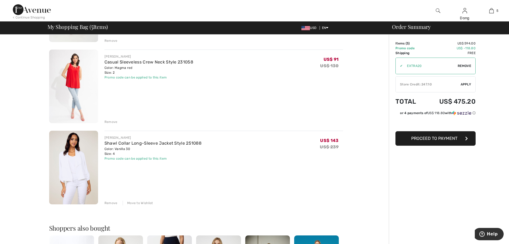
click at [77, 156] on img at bounding box center [73, 168] width 49 height 74
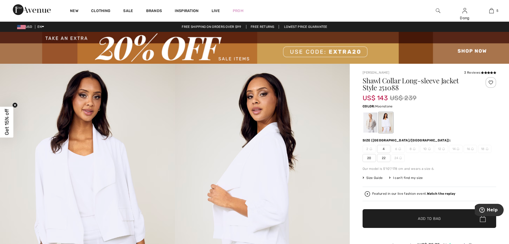
click at [373, 126] on div at bounding box center [371, 122] width 14 height 20
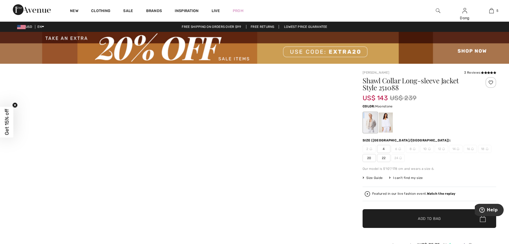
click at [373, 126] on div at bounding box center [371, 122] width 14 height 20
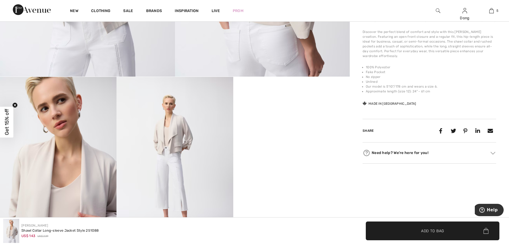
scroll to position [253, 0]
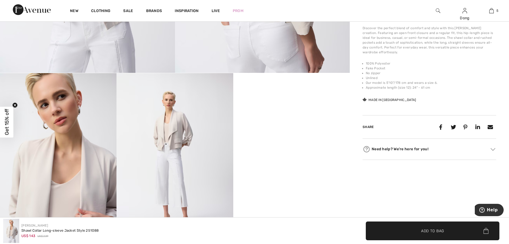
click at [309, 131] on video "Your browser does not support the video tag." at bounding box center [291, 102] width 117 height 58
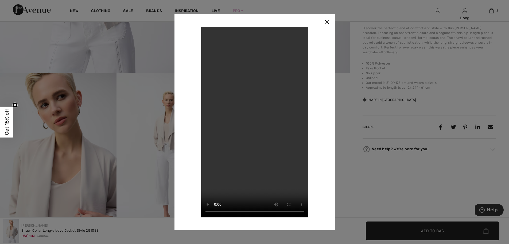
click at [243, 131] on video "Your browser does not support the video tag." at bounding box center [254, 122] width 107 height 190
click at [327, 22] on img at bounding box center [327, 22] width 16 height 17
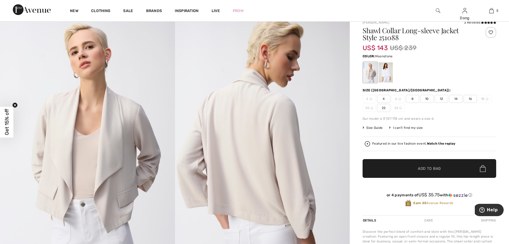
scroll to position [34, 0]
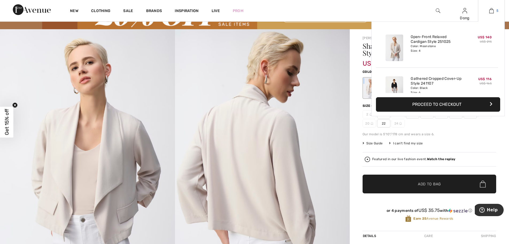
click at [493, 13] on img at bounding box center [492, 10] width 5 height 6
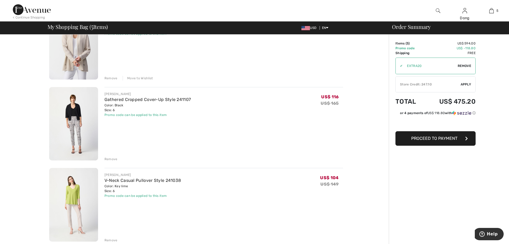
scroll to position [74, 0]
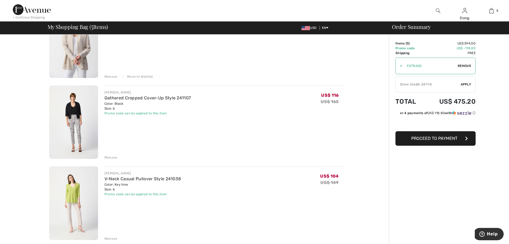
click at [111, 157] on div "Remove" at bounding box center [111, 157] width 13 height 5
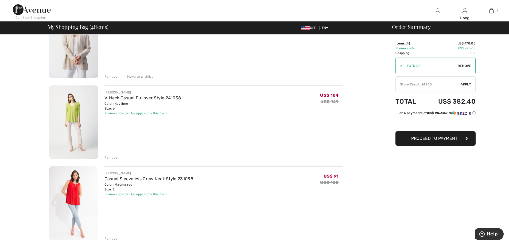
click at [110, 237] on div "Remove" at bounding box center [111, 238] width 13 height 5
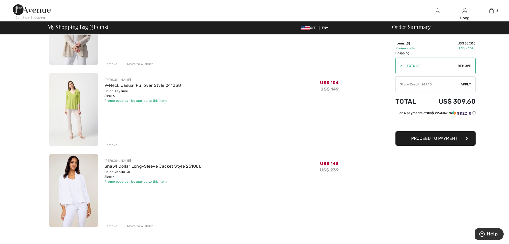
scroll to position [98, 0]
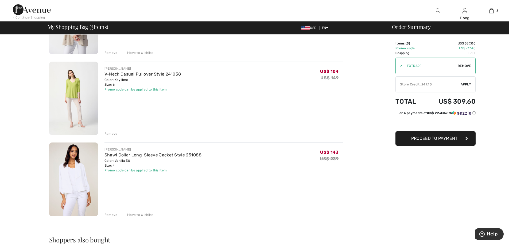
click at [79, 175] on img at bounding box center [73, 179] width 49 height 74
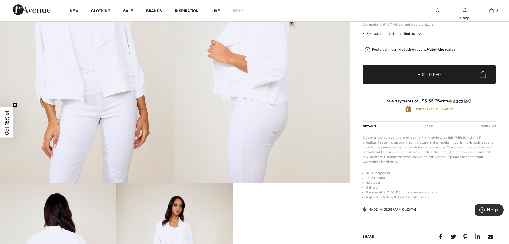
scroll to position [227, 0]
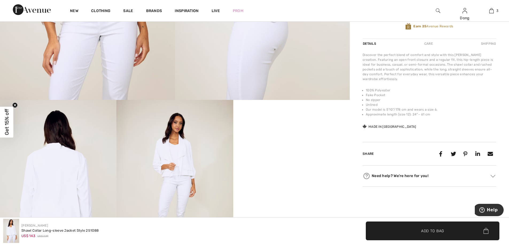
click at [165, 173] on img at bounding box center [175, 187] width 117 height 175
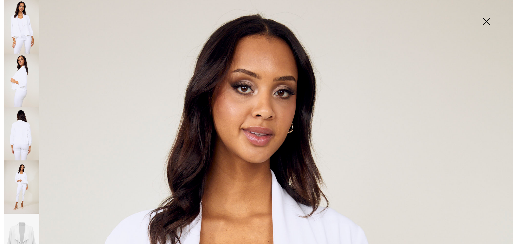
scroll to position [0, 0]
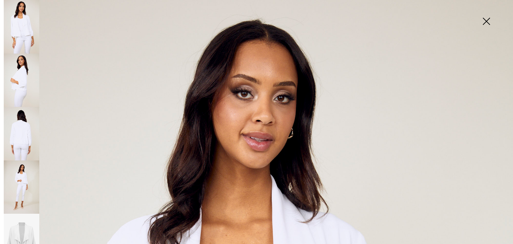
click at [487, 20] on img at bounding box center [486, 22] width 27 height 28
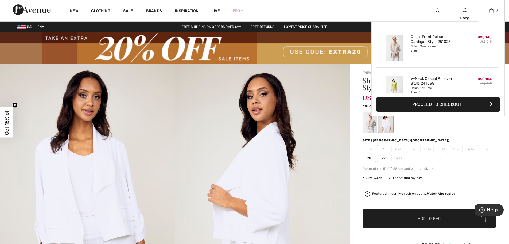
click at [493, 12] on img at bounding box center [492, 10] width 5 height 6
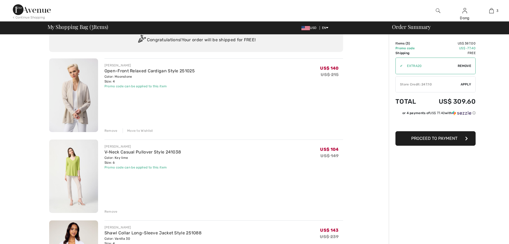
scroll to position [21, 0]
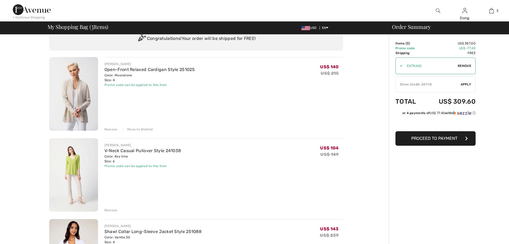
click at [85, 109] on img at bounding box center [73, 94] width 49 height 74
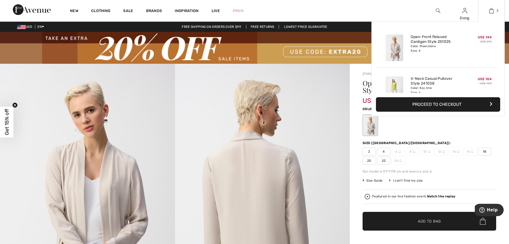
click at [496, 11] on link "3" at bounding box center [492, 10] width 26 height 6
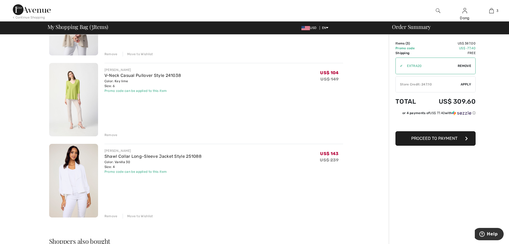
scroll to position [104, 0]
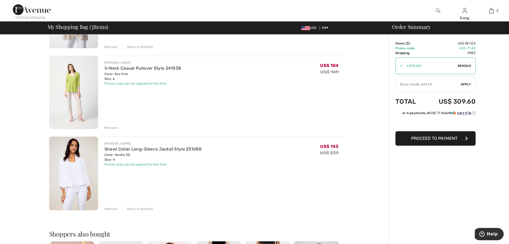
click at [144, 208] on div "Move to Wishlist" at bounding box center [138, 208] width 30 height 5
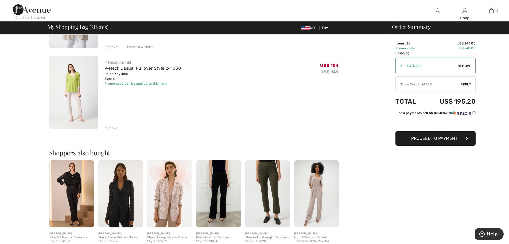
drag, startPoint x: 507, startPoint y: 70, endPoint x: 506, endPoint y: 65, distance: 4.7
click at [506, 65] on div "Order Summary Details Items ( 2 ) US$ 244.00 Promo code US$ -48.80 Shipping Fre…" at bounding box center [449, 142] width 120 height 423
click at [293, 106] on div "[PERSON_NAME] V-Neck Casual Pullover Style 241038 Color: Key lime Size: 6 Final…" at bounding box center [224, 93] width 239 height 75
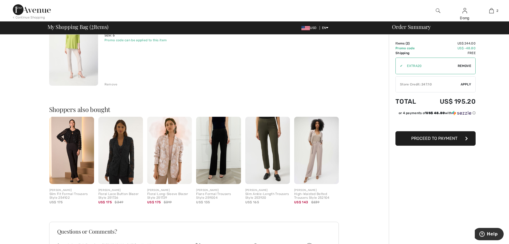
scroll to position [148, 0]
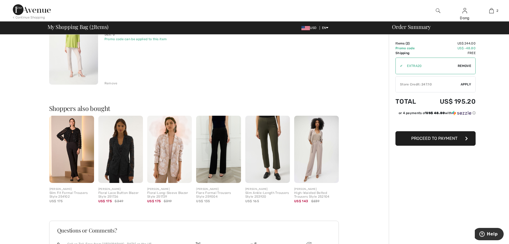
click at [435, 140] on span "Proceed to Payment" at bounding box center [435, 138] width 46 height 5
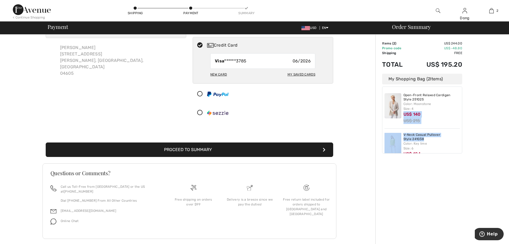
drag, startPoint x: 509, startPoint y: 105, endPoint x: 504, endPoint y: 83, distance: 22.8
click at [504, 83] on div "Order Summary Details Items ( 2 ) US$ 244.00 Promo code US$ -48.80 Shipping Fre…" at bounding box center [443, 129] width 134 height 245
click at [495, 96] on div "Order Summary Details Items ( 2 ) US$ 244.00 Promo code US$ -48.80 Shipping Fre…" at bounding box center [443, 129] width 134 height 245
click at [198, 155] on button "Proceed to Summary" at bounding box center [190, 149] width 288 height 14
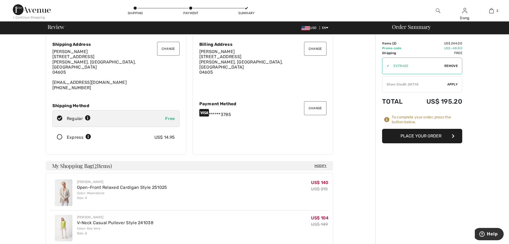
scroll to position [16, 0]
click at [425, 139] on button "Place Your Order" at bounding box center [422, 136] width 80 height 14
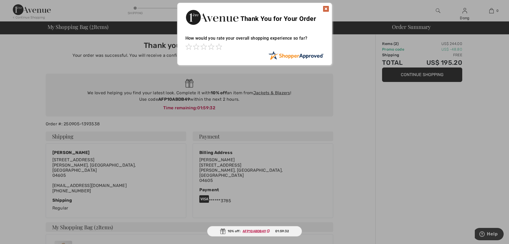
drag, startPoint x: 501, startPoint y: 228, endPoint x: 494, endPoint y: 224, distance: 8.0
click at [500, 228] on div at bounding box center [254, 122] width 509 height 244
click at [466, 13] on div "Sorry! Something went wrong. Close Thank You for Your Order How would you rate …" at bounding box center [254, 34] width 509 height 68
click at [465, 13] on div "Sorry! Something went wrong. Close Thank You for Your Order How would you rate …" at bounding box center [254, 34] width 509 height 68
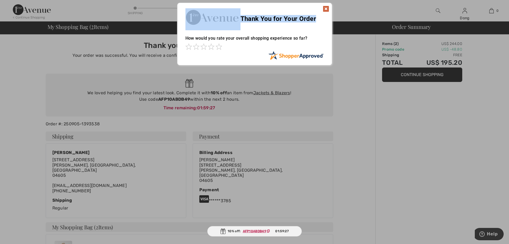
click at [465, 13] on div "Sorry! Something went wrong. Close Thank You for Your Order How would you rate …" at bounding box center [254, 34] width 509 height 68
click at [464, 12] on div "Sorry! Something went wrong. Close Thank You for Your Order How would you rate …" at bounding box center [254, 34] width 509 height 68
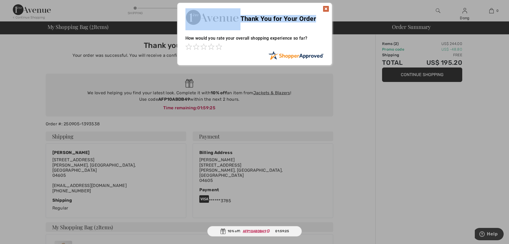
click at [464, 12] on div "Sorry! Something went wrong. Close Thank You for Your Order How would you rate …" at bounding box center [254, 34] width 509 height 68
click at [327, 8] on img at bounding box center [326, 9] width 6 height 6
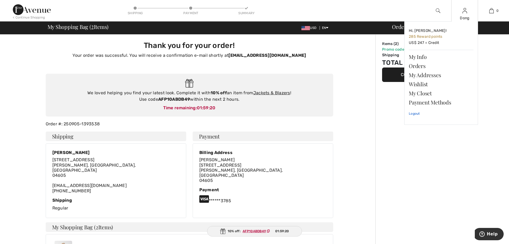
click at [412, 114] on link "Logout" at bounding box center [441, 113] width 65 height 13
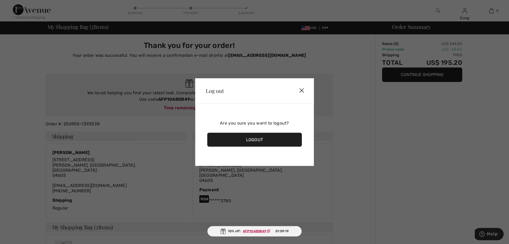
click at [261, 141] on div "Logout" at bounding box center [254, 139] width 95 height 14
